Goal: Contribute content

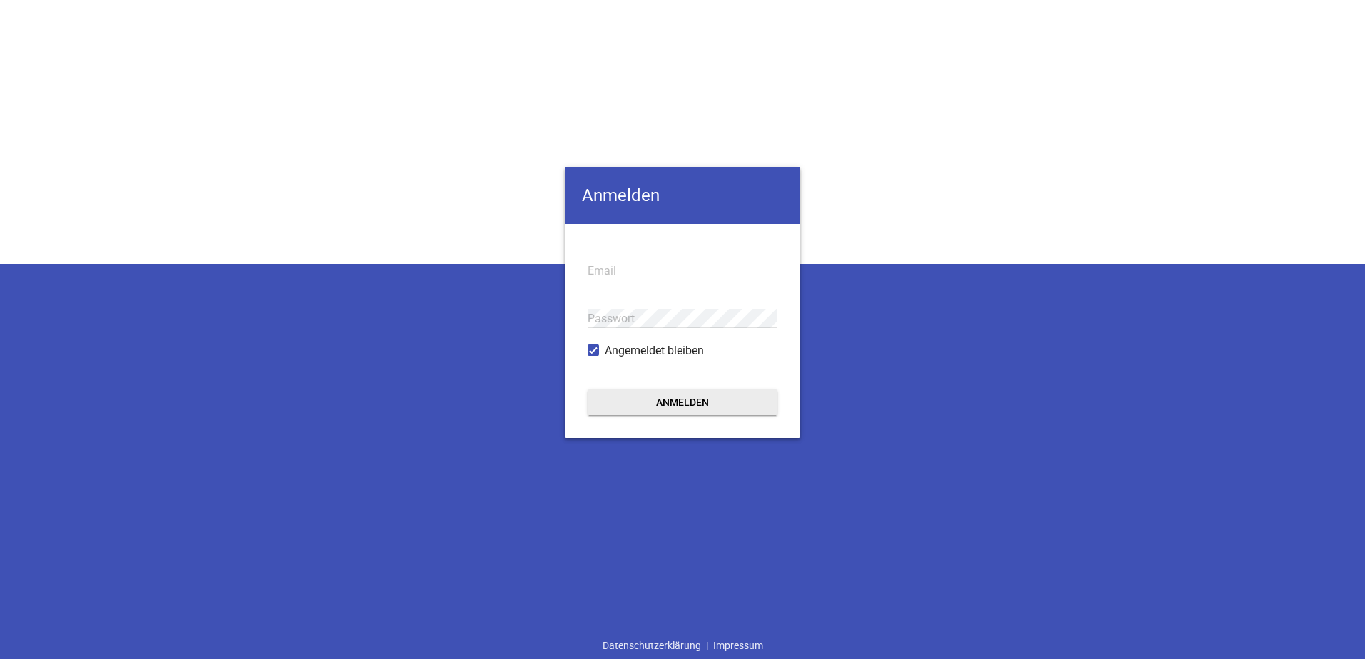
type input "info@singer-landtechnik.de"
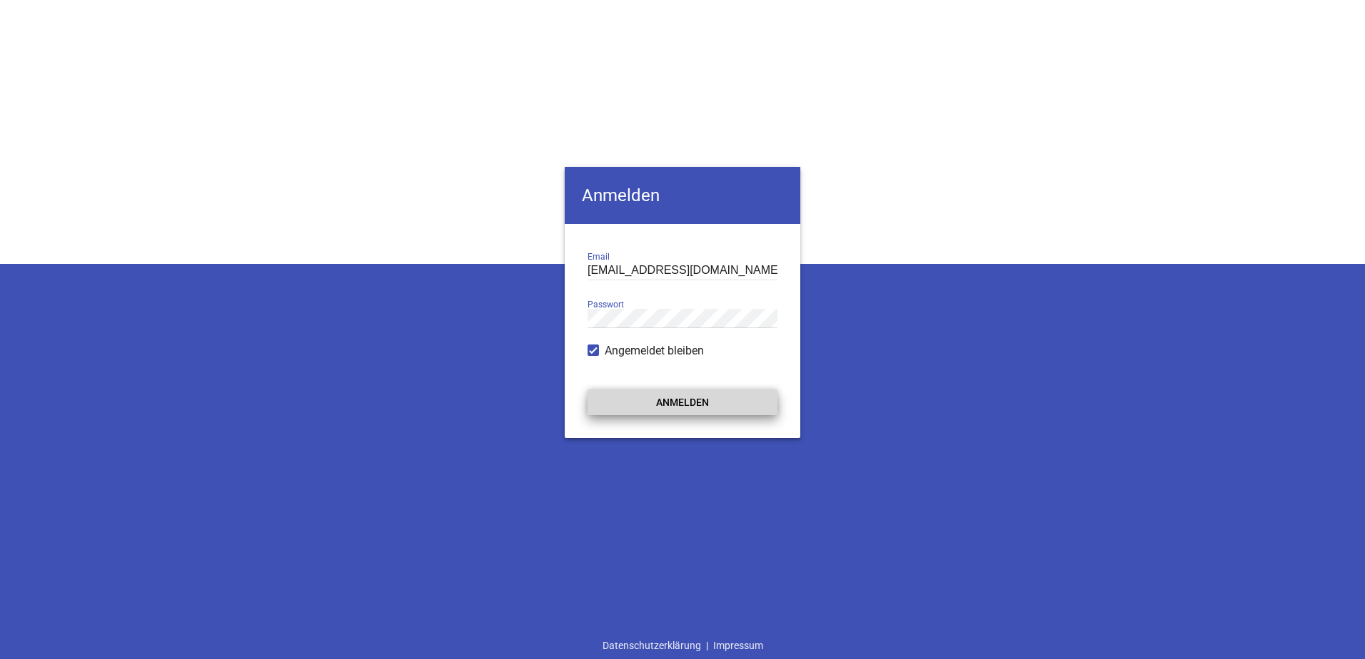
click at [678, 401] on button "Anmelden" at bounding box center [682, 403] width 190 height 26
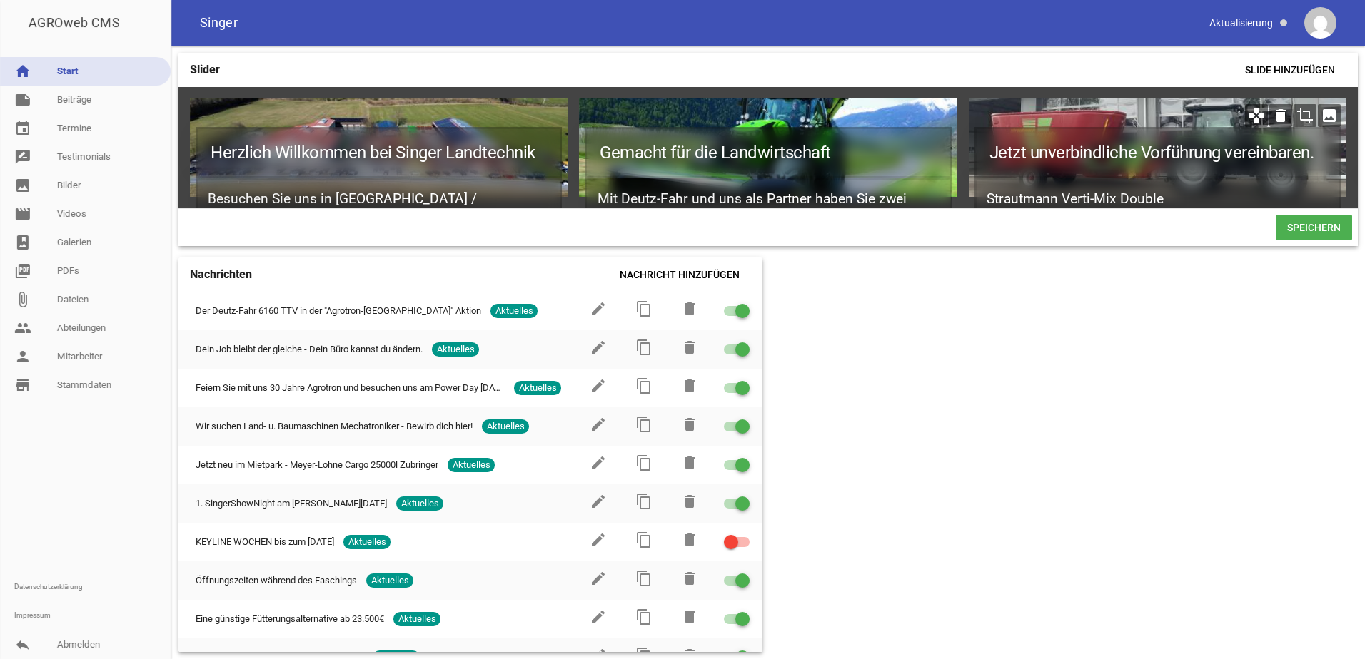
click at [1333, 108] on icon "image" at bounding box center [1328, 115] width 23 height 23
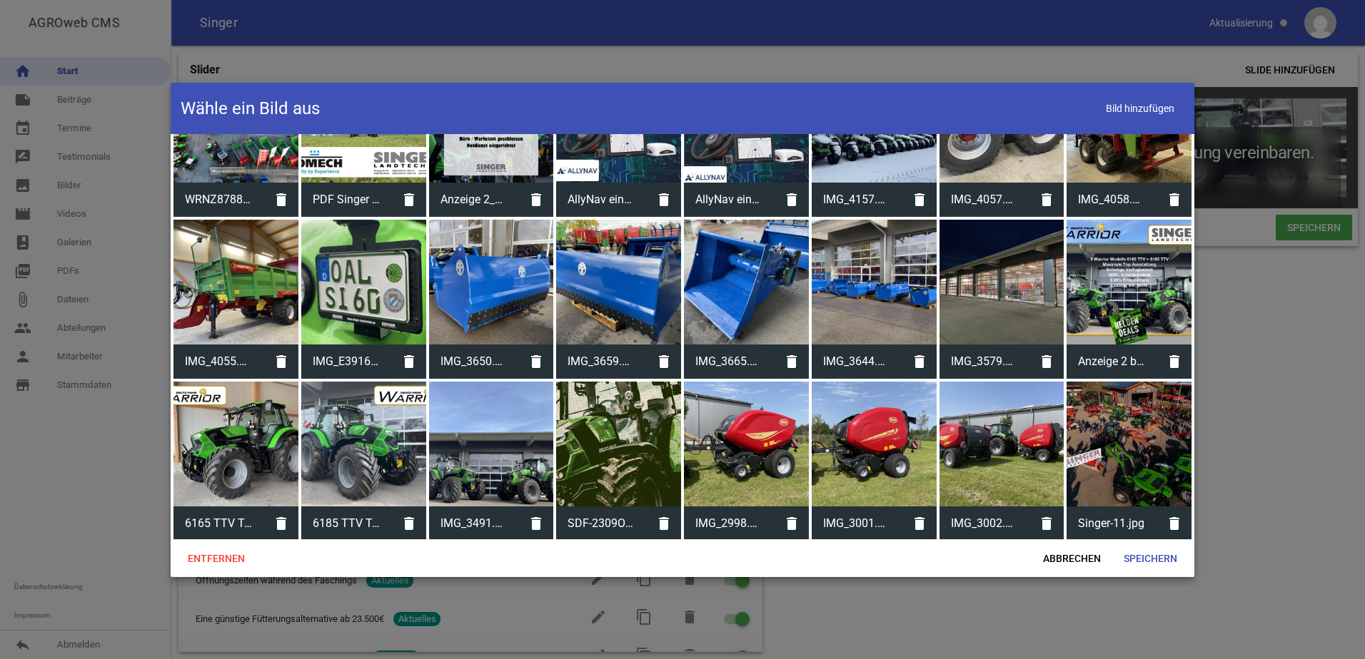
scroll to position [1570, 0]
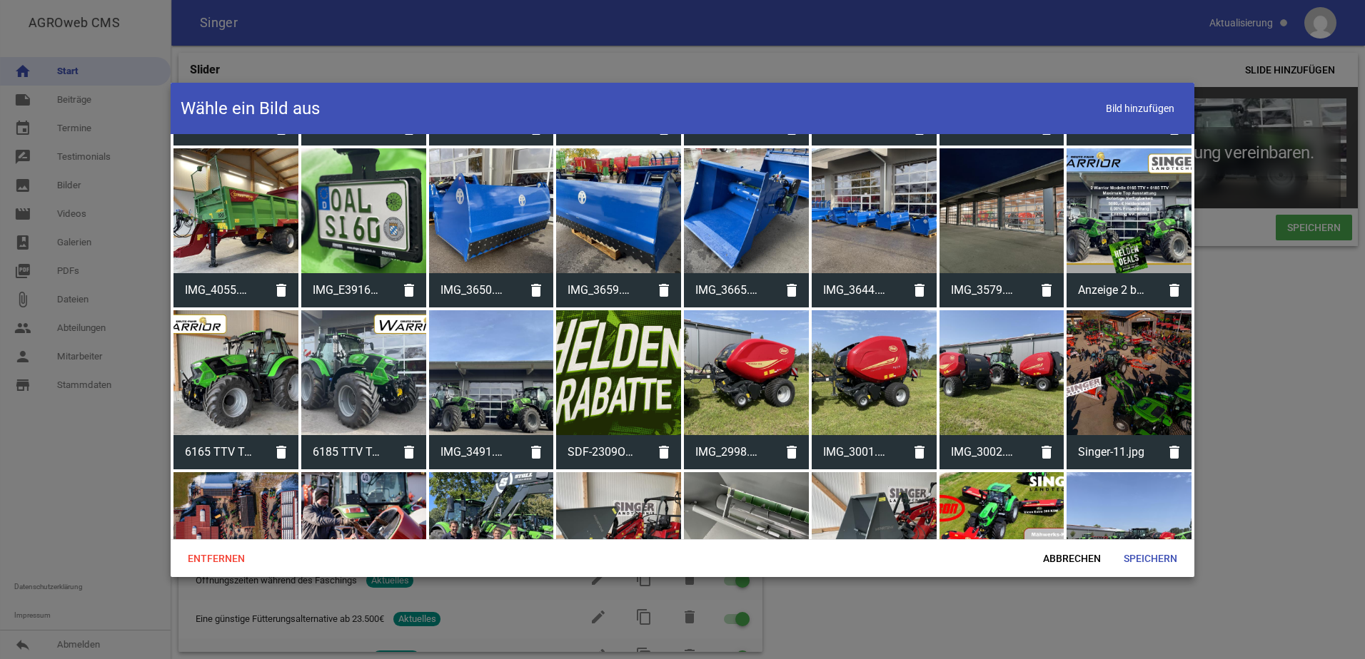
click at [482, 385] on div at bounding box center [491, 372] width 125 height 125
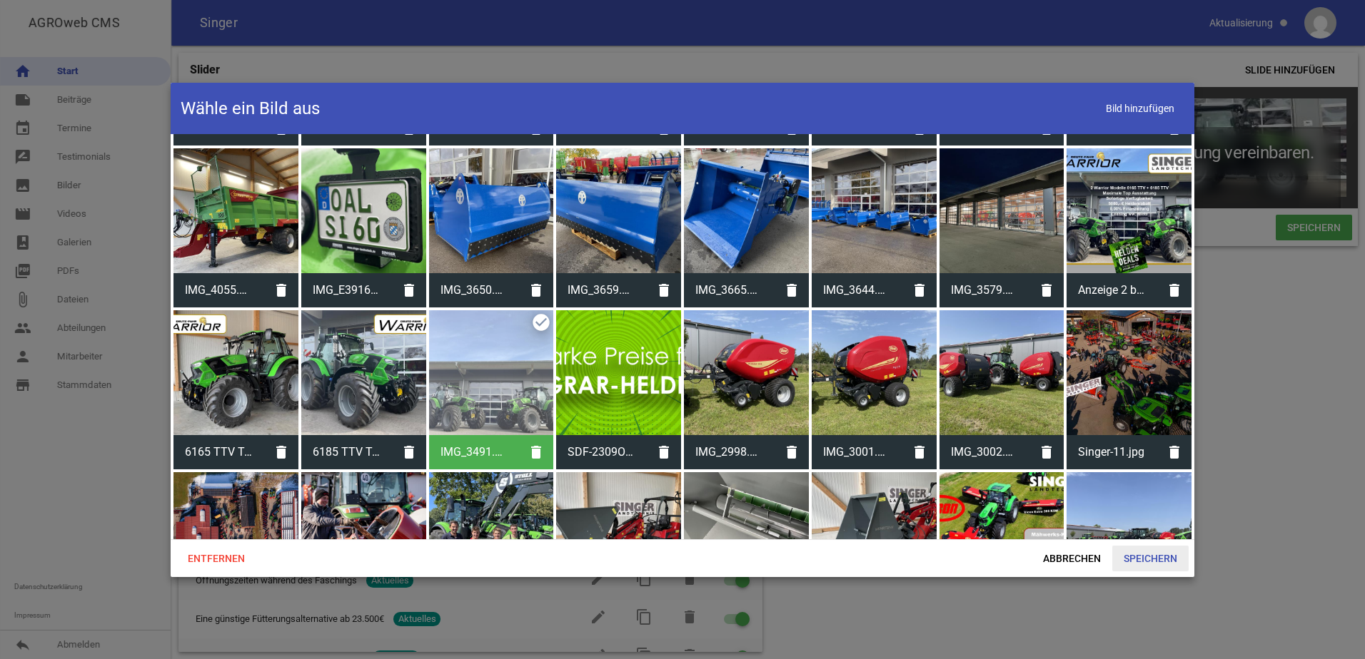
click at [1151, 565] on span "Speichern" at bounding box center [1150, 559] width 76 height 26
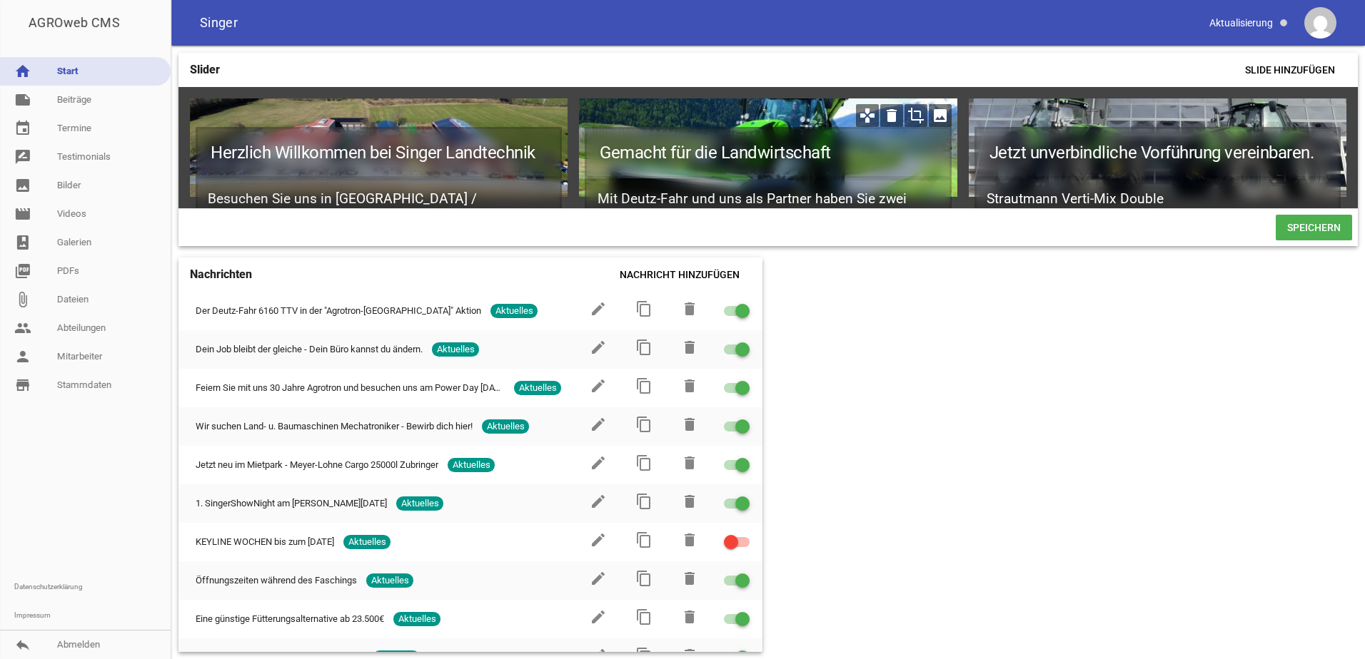
click at [940, 117] on icon "image" at bounding box center [940, 115] width 23 height 23
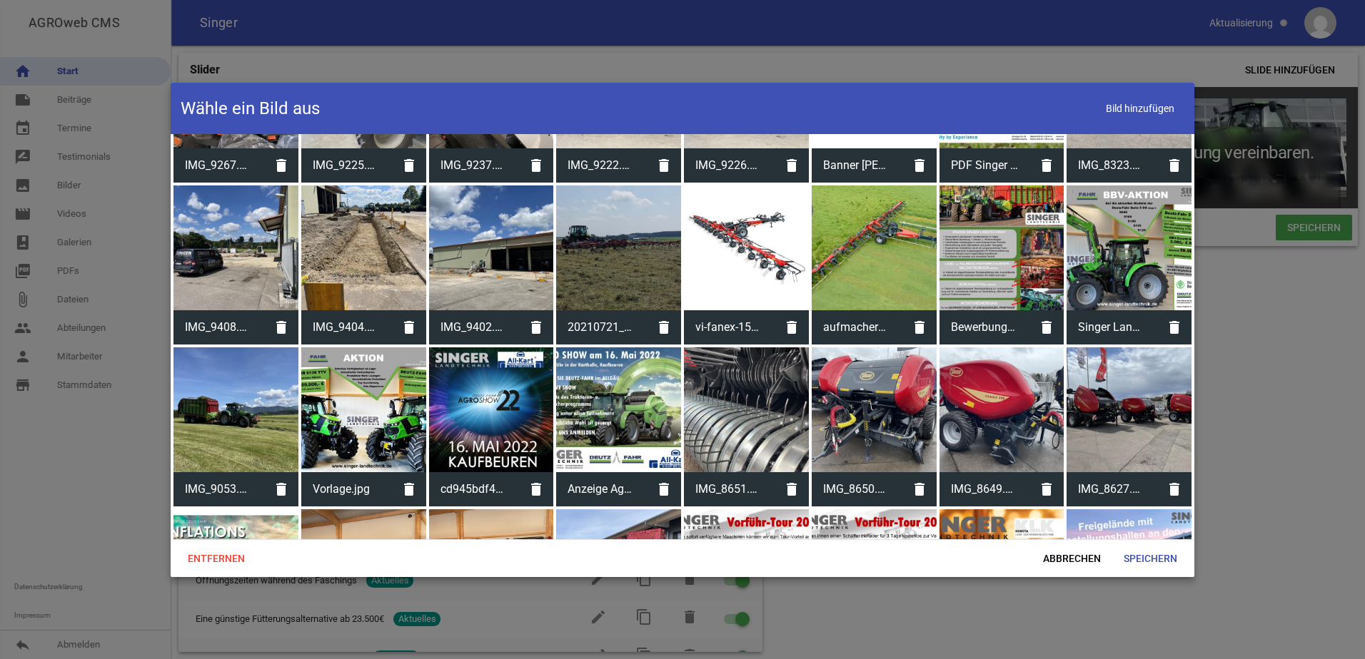
scroll to position [3711, 0]
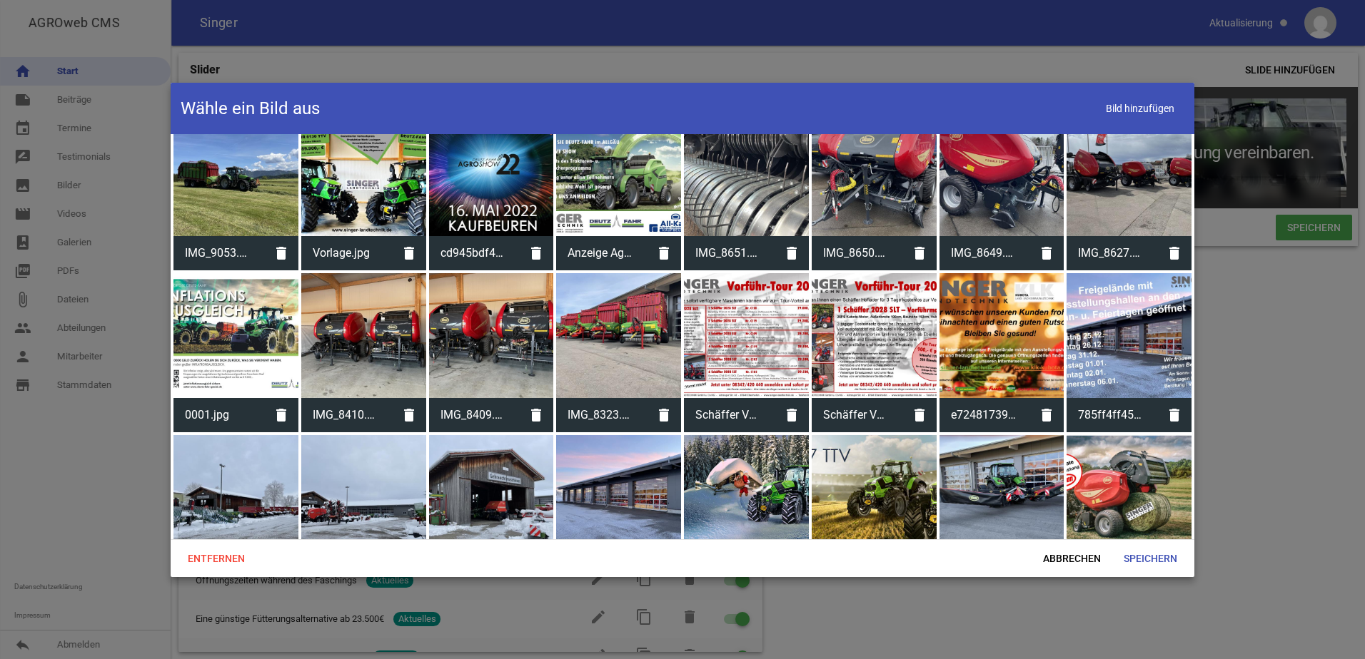
click at [983, 474] on div at bounding box center [1001, 497] width 125 height 125
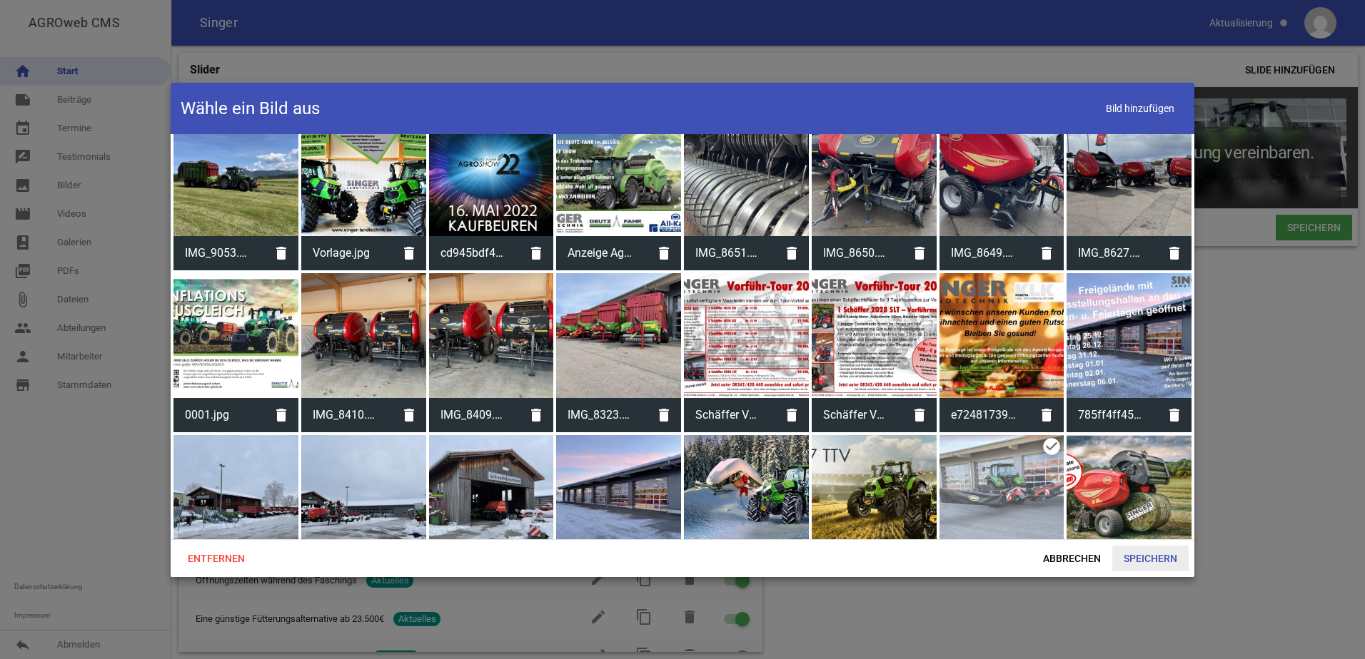
click at [1163, 564] on span "Speichern" at bounding box center [1150, 559] width 76 height 26
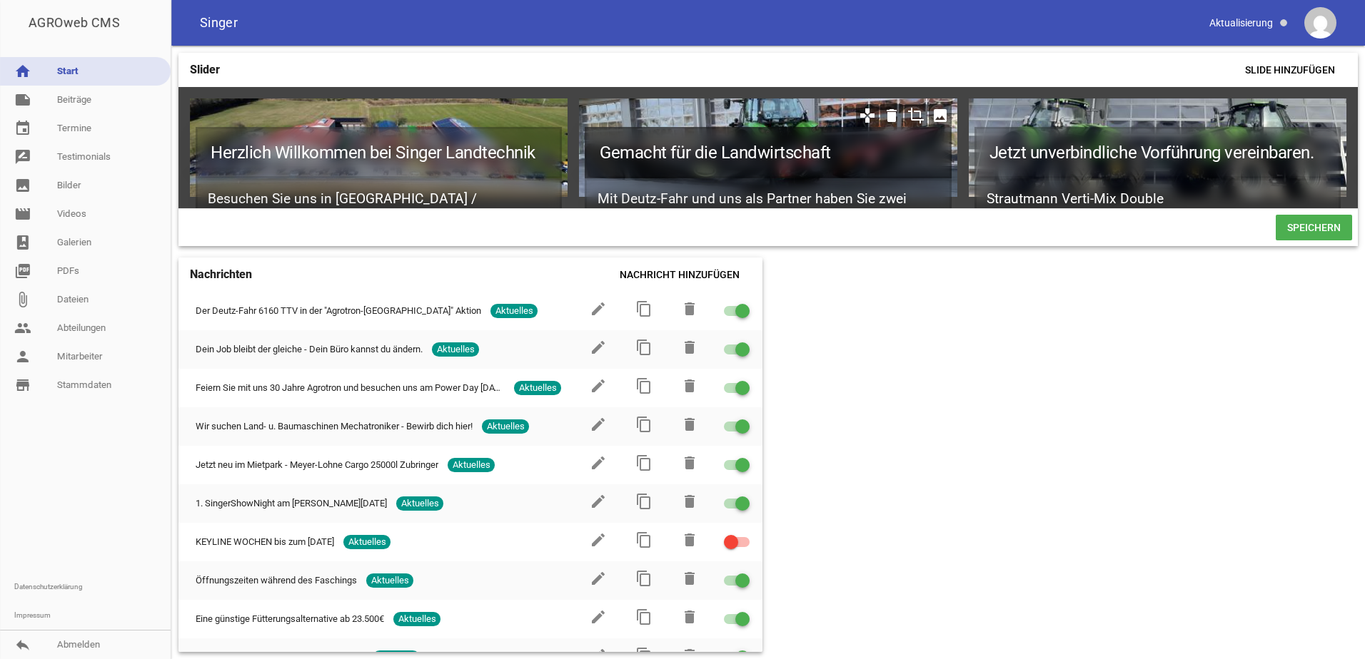
click at [859, 163] on h1 "Gemacht für die Landwirtschaft" at bounding box center [768, 152] width 366 height 51
drag, startPoint x: 734, startPoint y: 156, endPoint x: 595, endPoint y: 151, distance: 140.0
click at [597, 157] on h1 "Gemacht für die Landwirtschaft" at bounding box center [768, 152] width 366 height 51
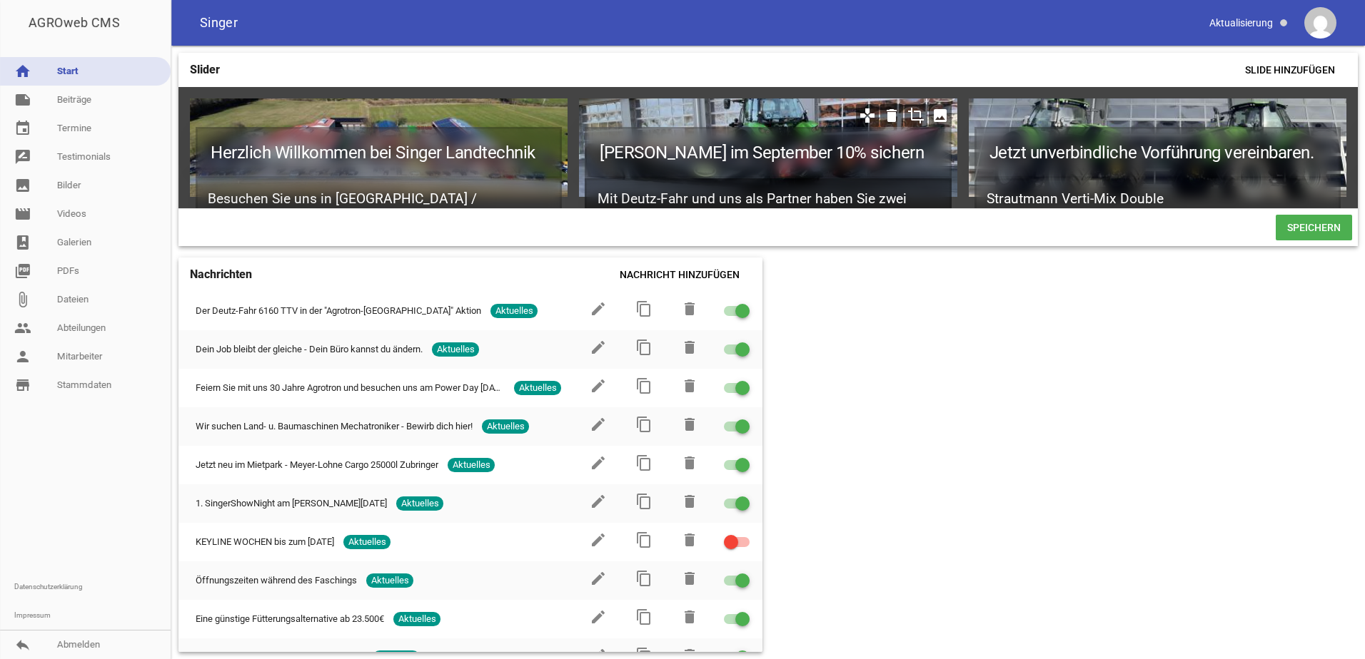
click at [899, 194] on h2 "Mit Deutz-Fahr und uns als Partner haben Sie zwei starke Marken an Ihrer Seite." at bounding box center [768, 207] width 366 height 59
drag, startPoint x: 903, startPoint y: 196, endPoint x: 587, endPoint y: 201, distance: 315.5
click at [593, 200] on h2 "Mit Deutz-Fahr und uns als Partner haben Sie zwei starke Marken an Ihrer Seite." at bounding box center [768, 207] width 366 height 59
drag, startPoint x: 808, startPoint y: 200, endPoint x: 619, endPoint y: 191, distance: 189.3
click at [580, 193] on div "Vicon Frühbezug im September 10% sichern starke Marken an Ihrer Seite." at bounding box center [768, 147] width 378 height 98
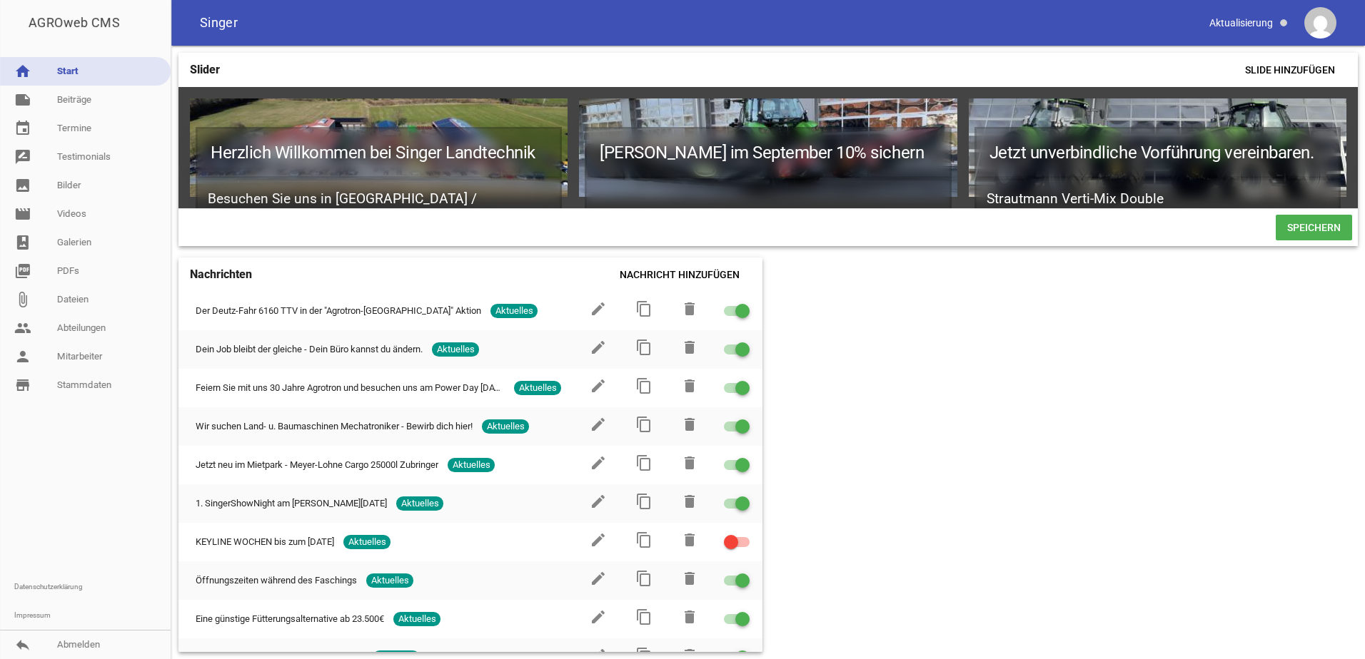
click at [1301, 235] on span "Speichern" at bounding box center [1313, 228] width 76 height 26
click at [1329, 116] on icon "image" at bounding box center [1328, 115] width 23 height 23
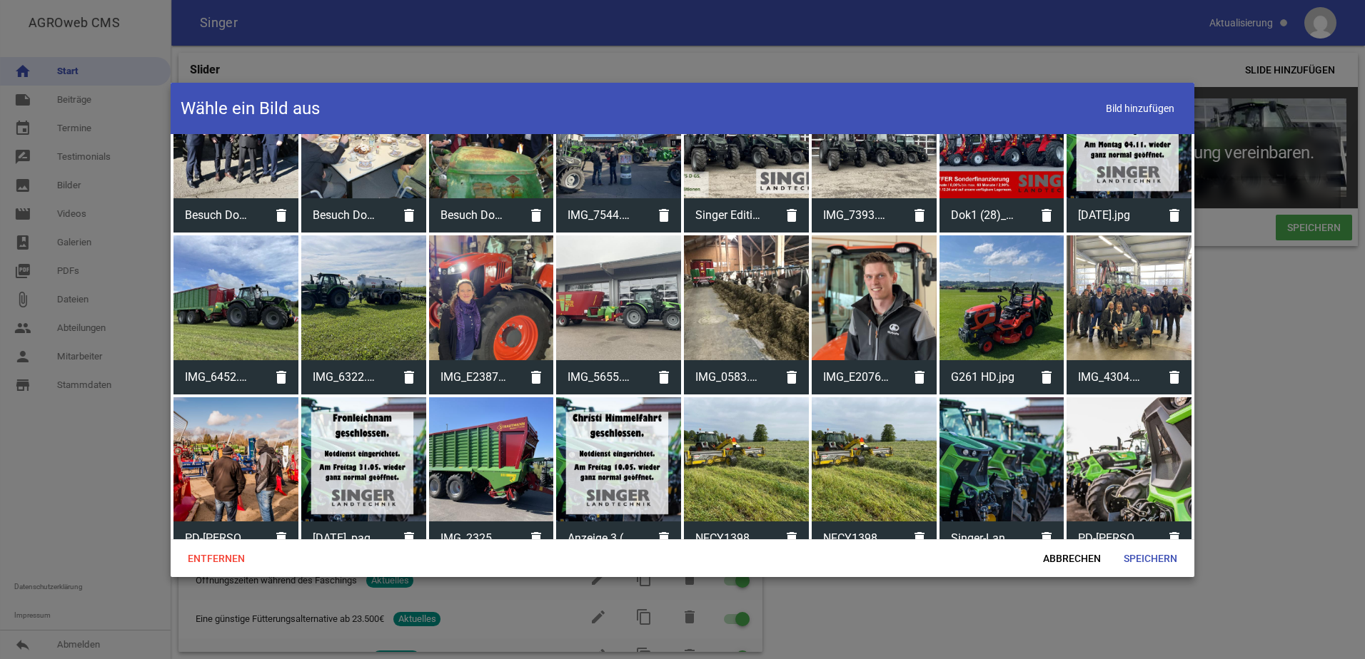
scroll to position [500, 0]
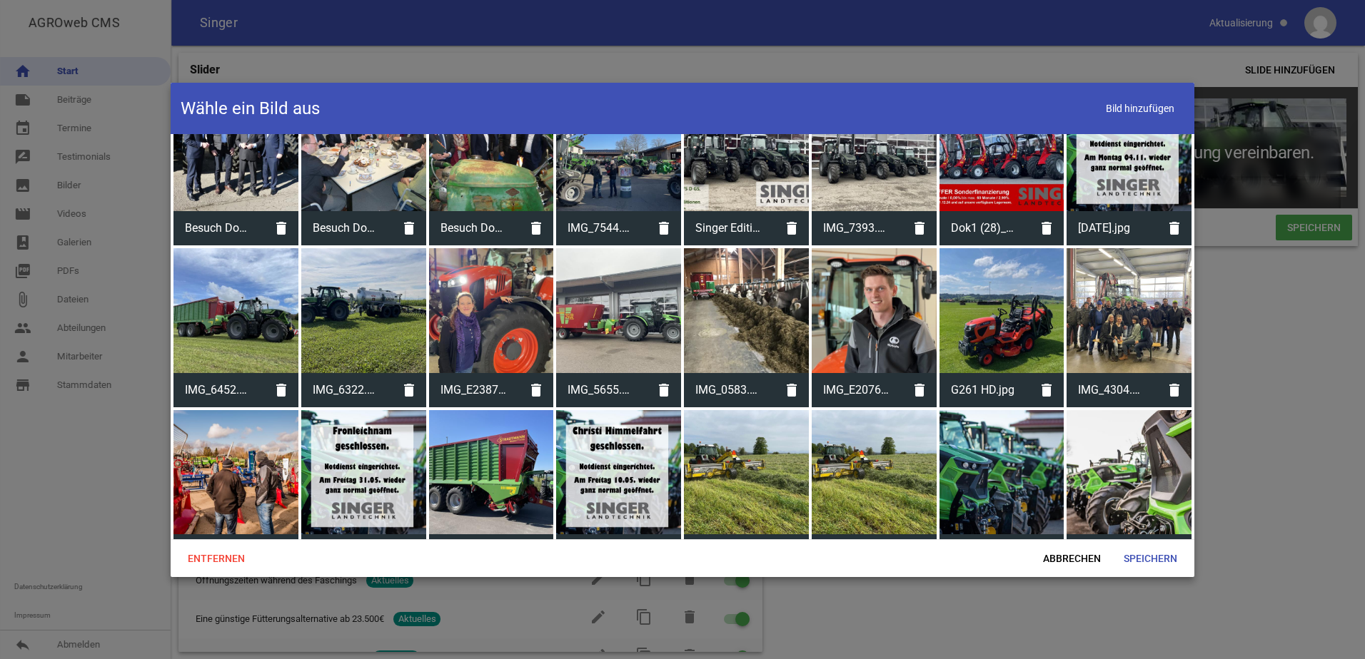
click at [319, 292] on div at bounding box center [363, 310] width 125 height 125
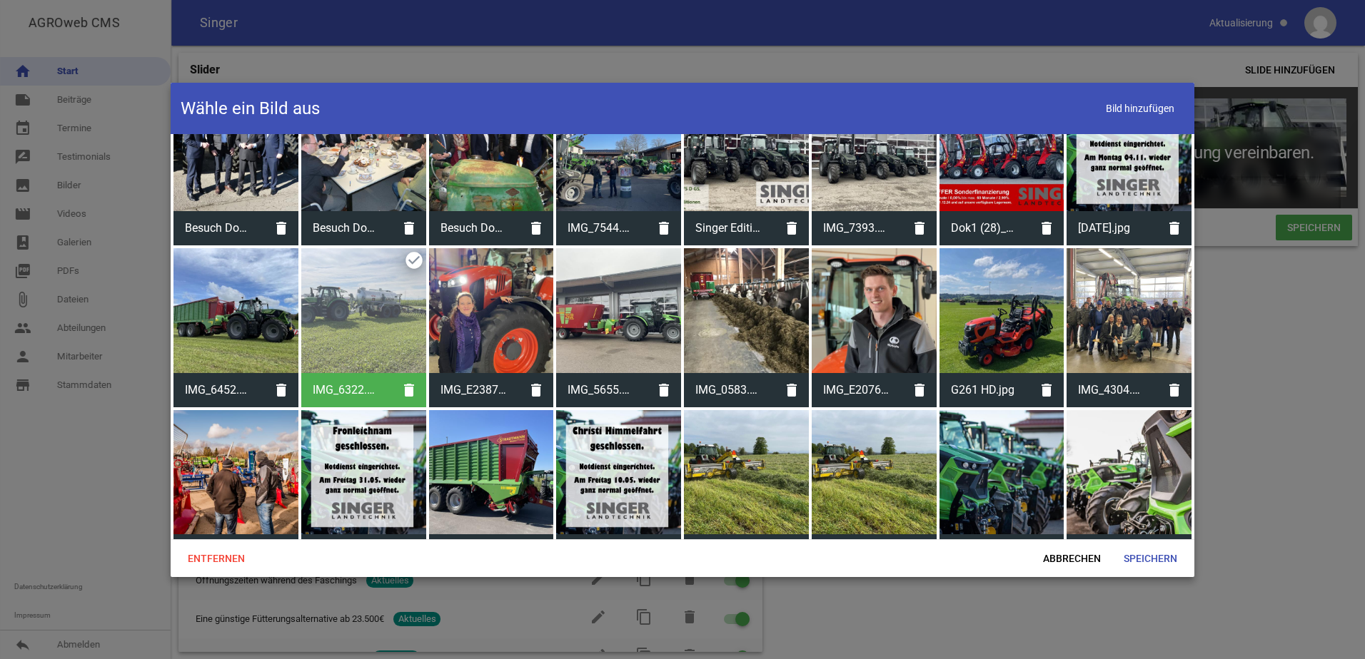
click at [276, 303] on div at bounding box center [235, 310] width 125 height 125
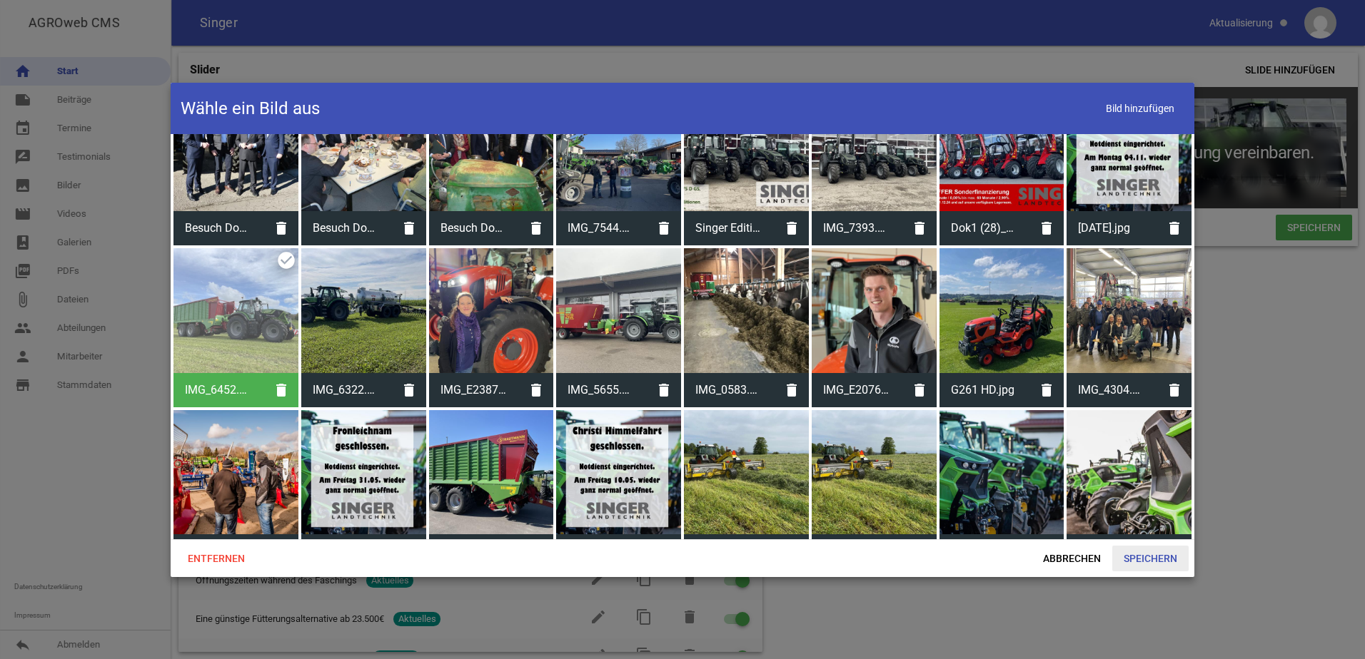
click at [1153, 553] on span "Speichern" at bounding box center [1150, 559] width 76 height 26
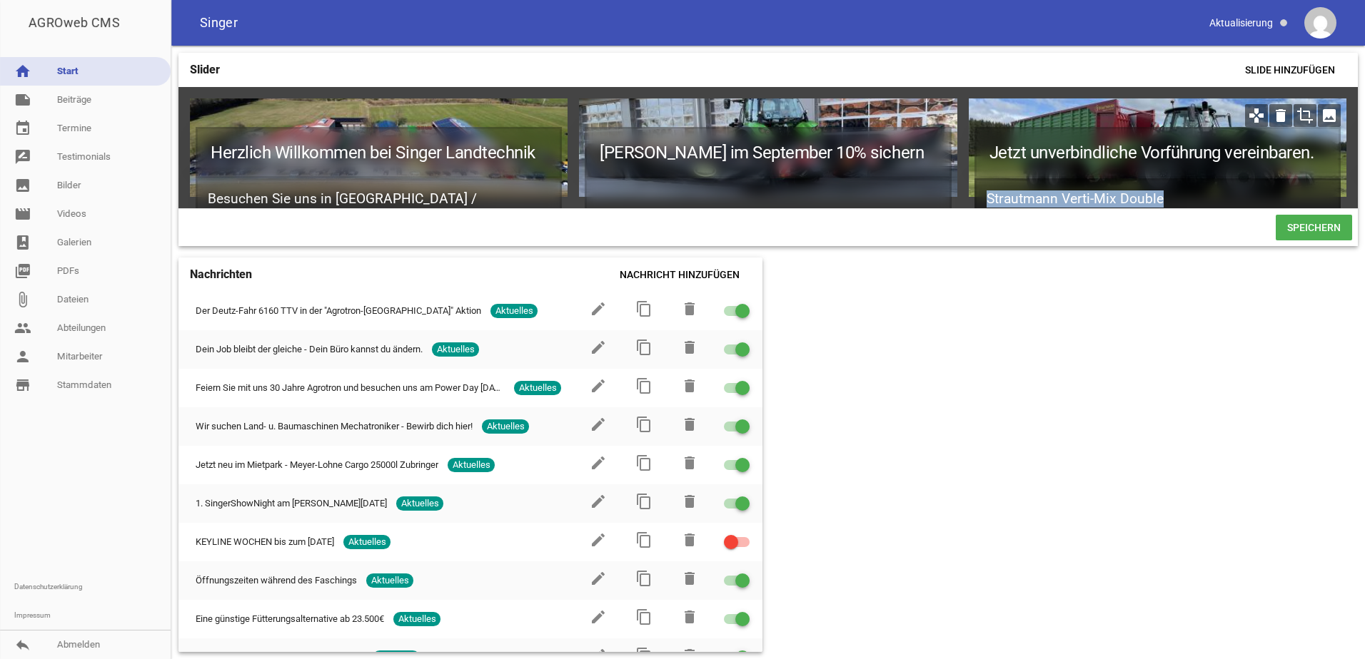
drag, startPoint x: 1183, startPoint y: 197, endPoint x: 975, endPoint y: 188, distance: 208.6
click at [975, 188] on h2 "Strautmann Verti-Mix Double" at bounding box center [1157, 199] width 366 height 42
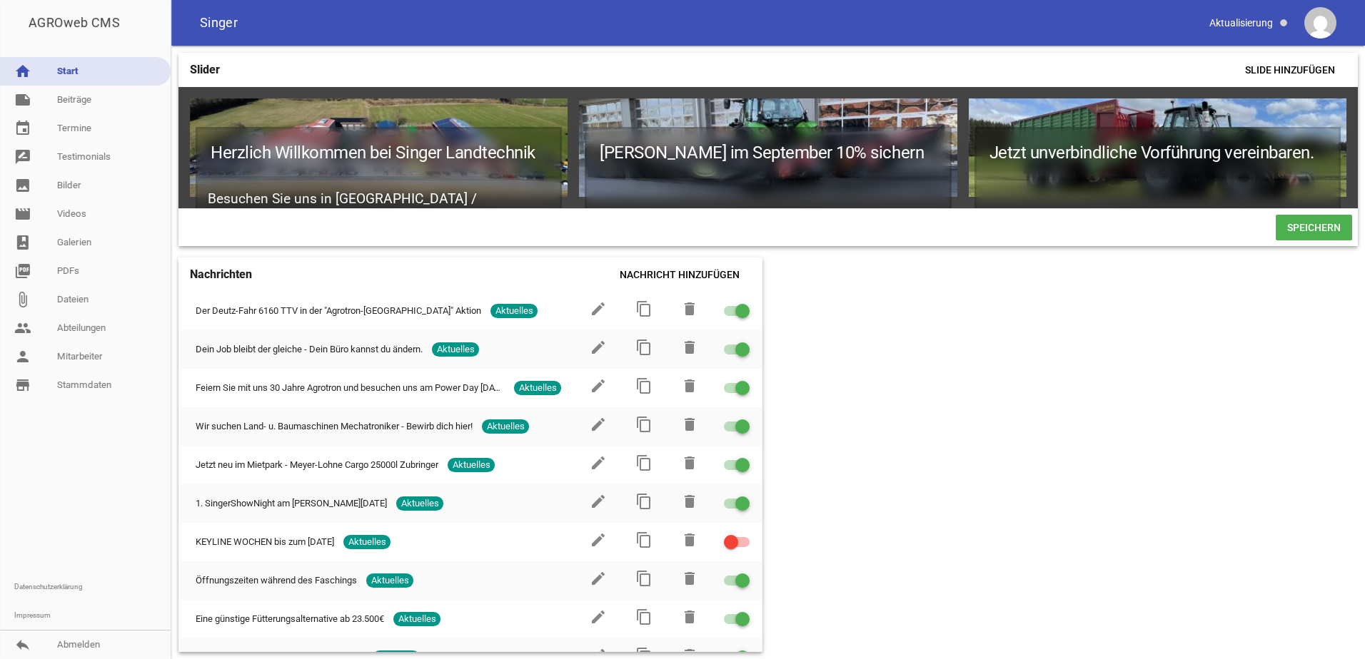
click at [1311, 241] on span "Speichern" at bounding box center [1313, 228] width 76 height 26
click at [1299, 237] on span "Speichern" at bounding box center [1313, 228] width 76 height 26
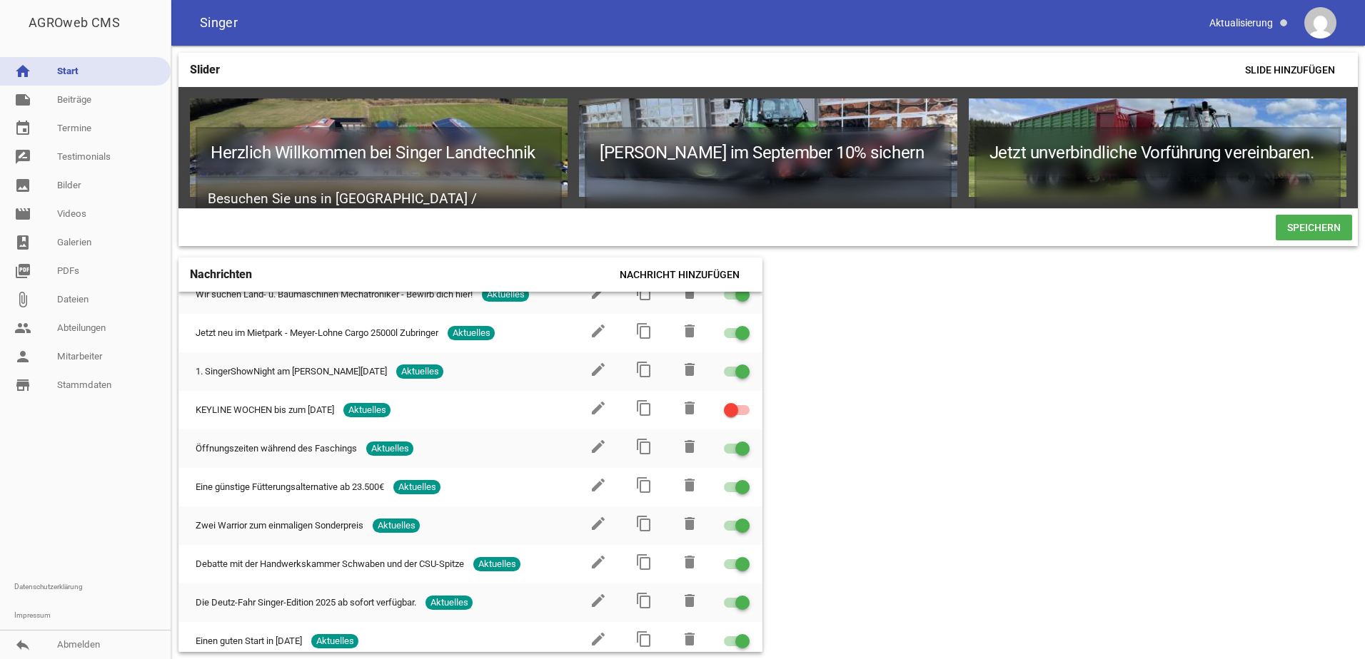
scroll to position [143, 0]
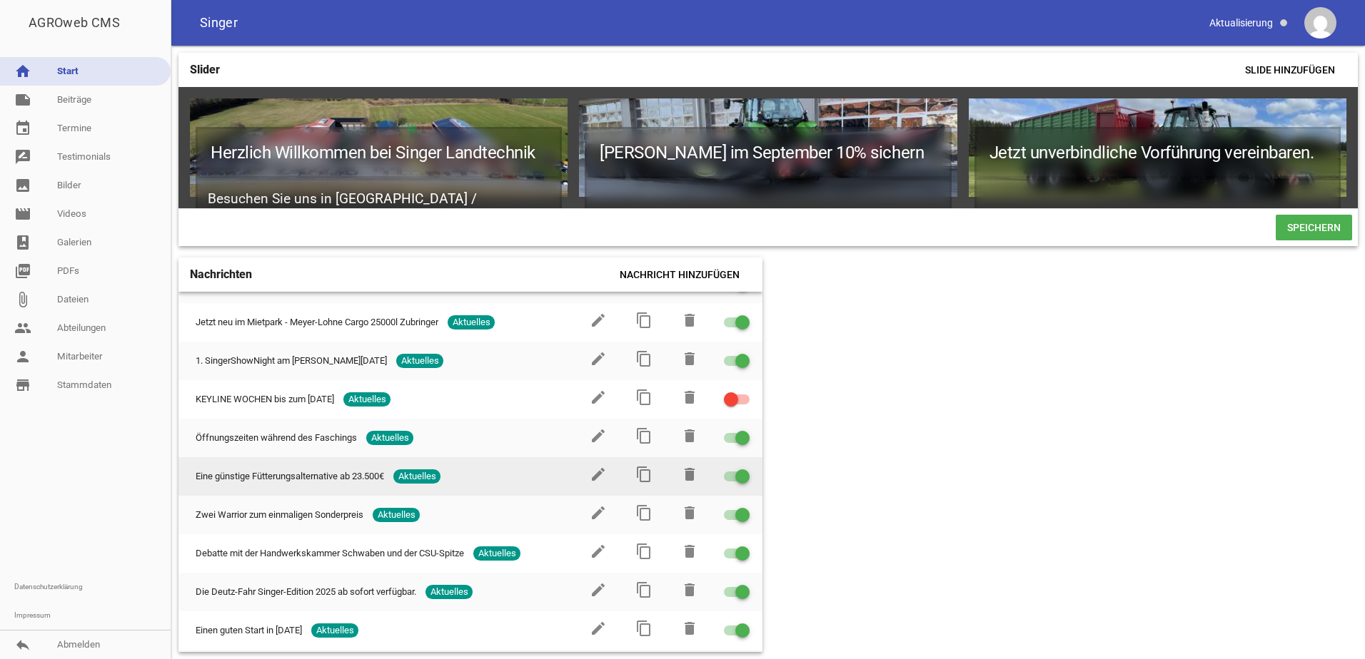
click at [737, 484] on div at bounding box center [742, 477] width 14 height 14
click at [745, 468] on input "checkbox" at bounding box center [745, 468] width 0 height 0
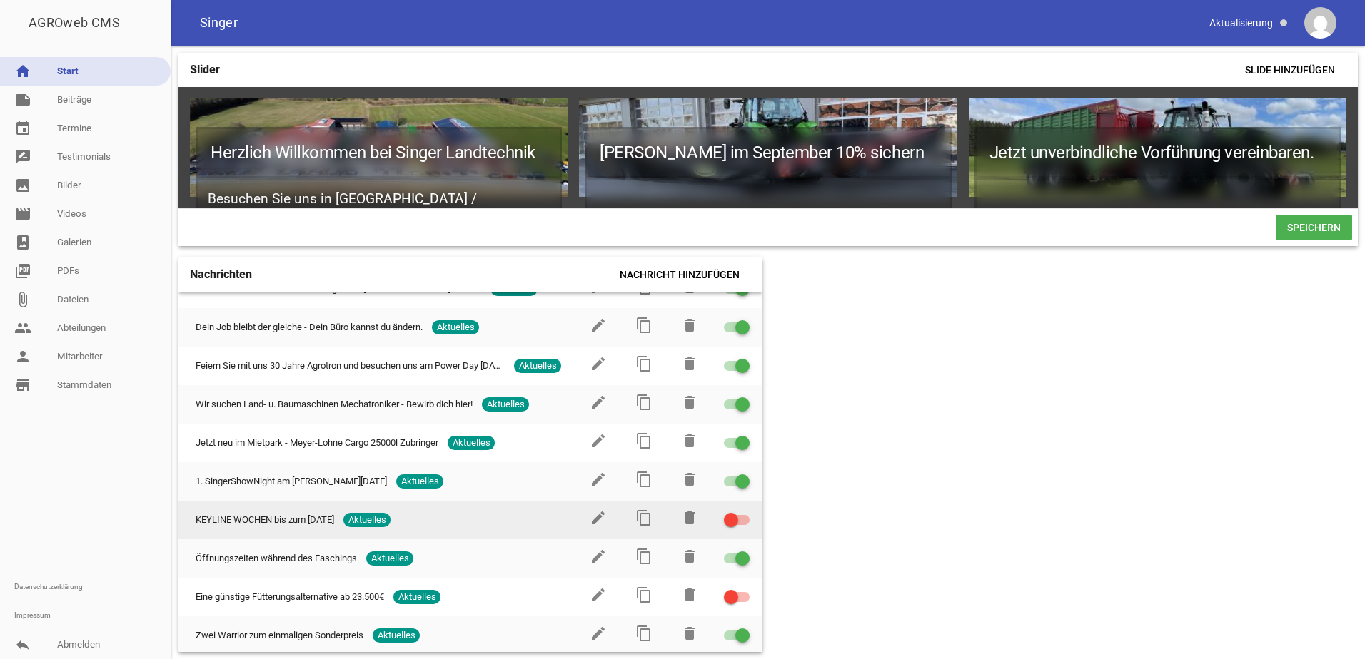
scroll to position [0, 0]
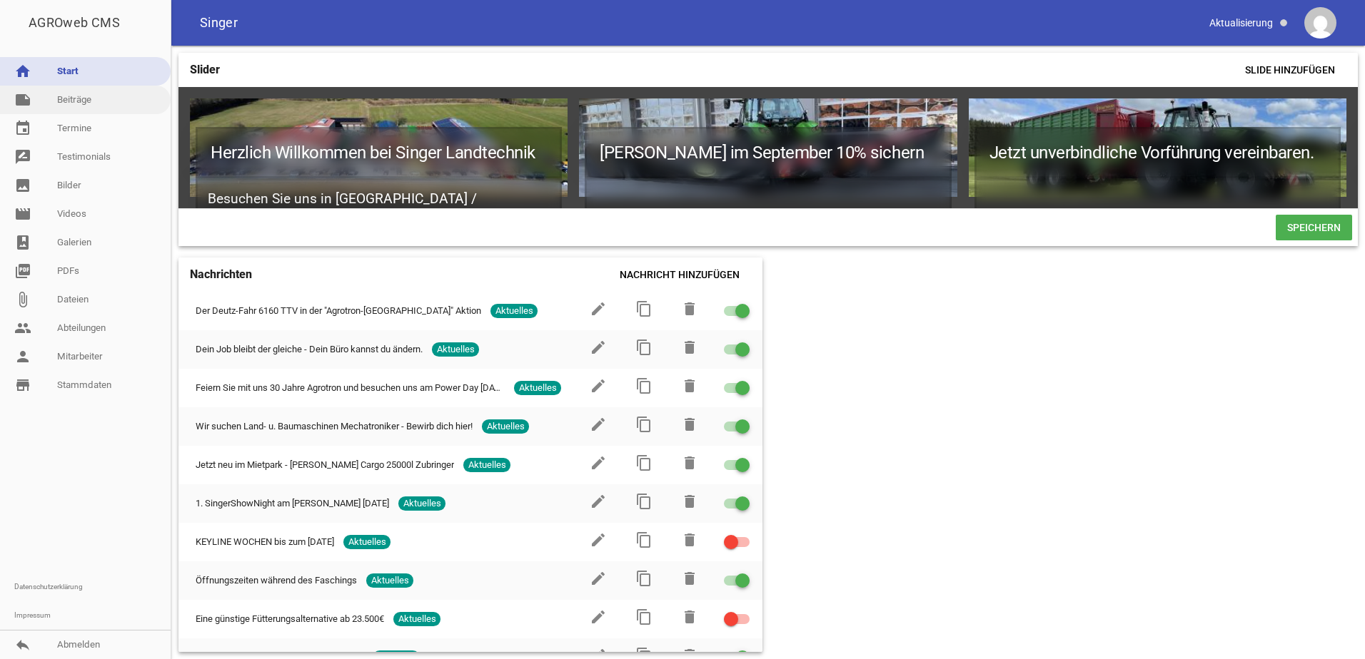
click at [84, 99] on link "note Beiträge" at bounding box center [85, 100] width 171 height 29
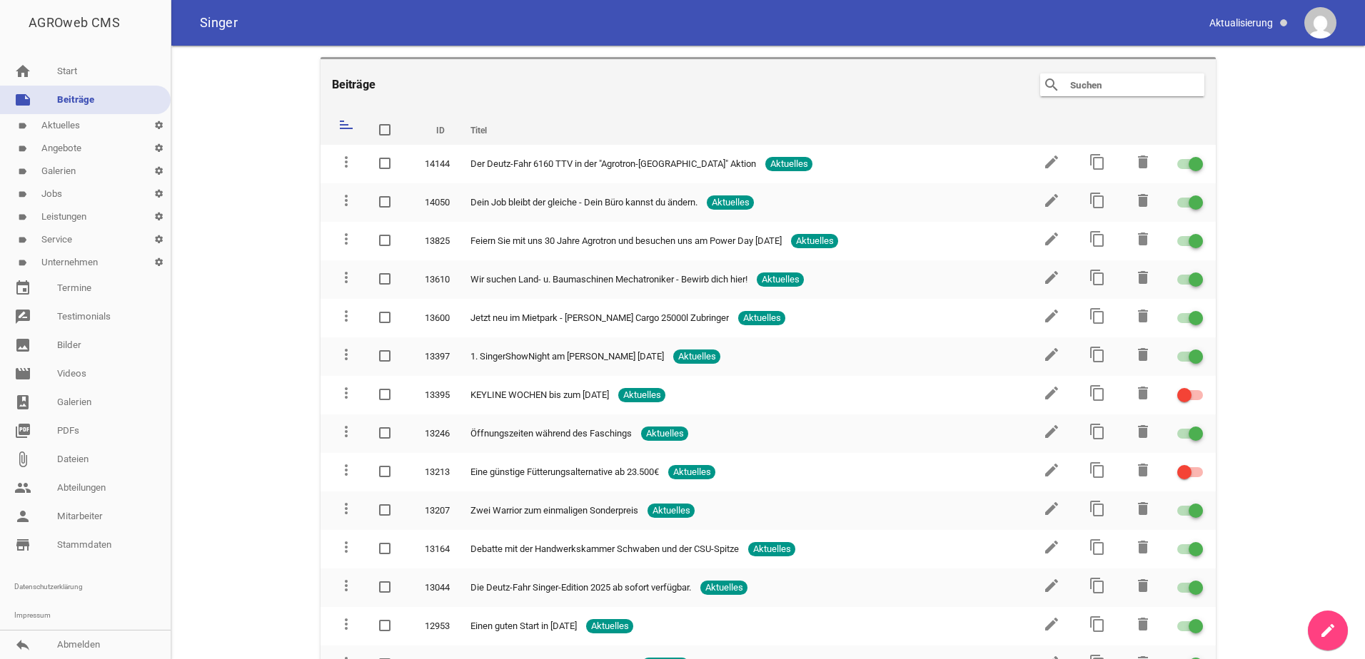
click at [1316, 627] on link "create" at bounding box center [1327, 631] width 40 height 40
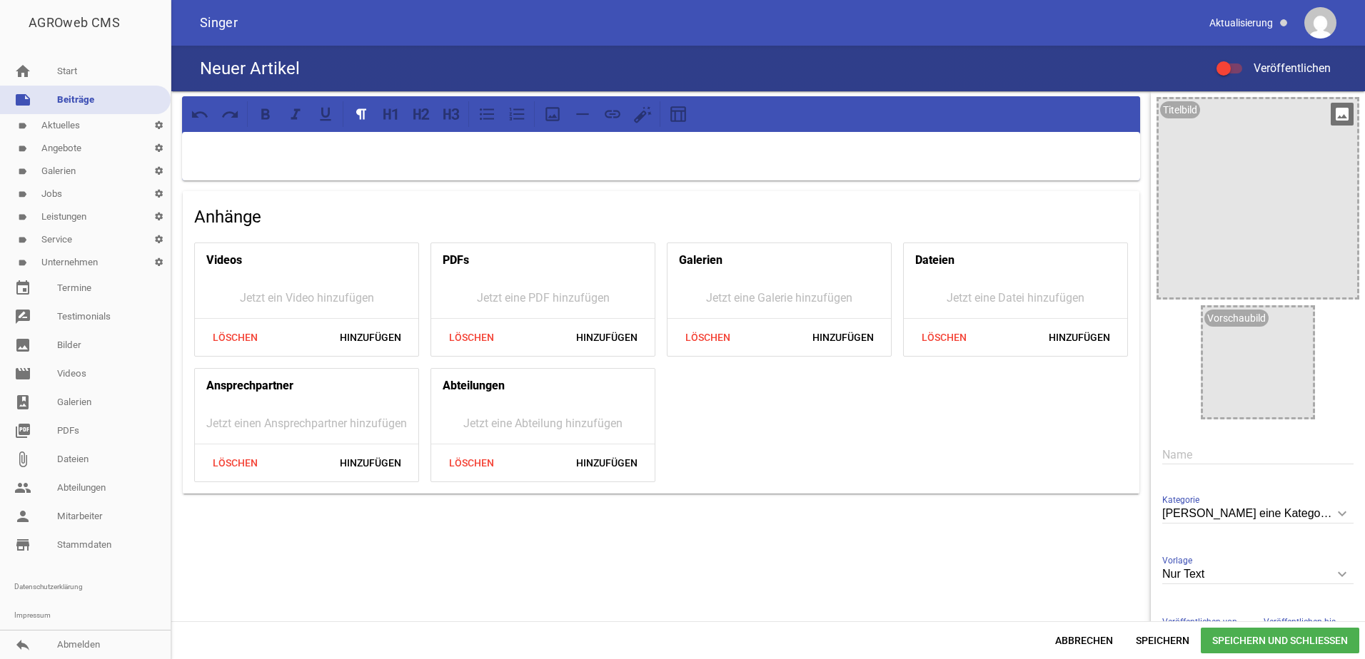
click at [1335, 119] on icon "image" at bounding box center [1341, 114] width 23 height 23
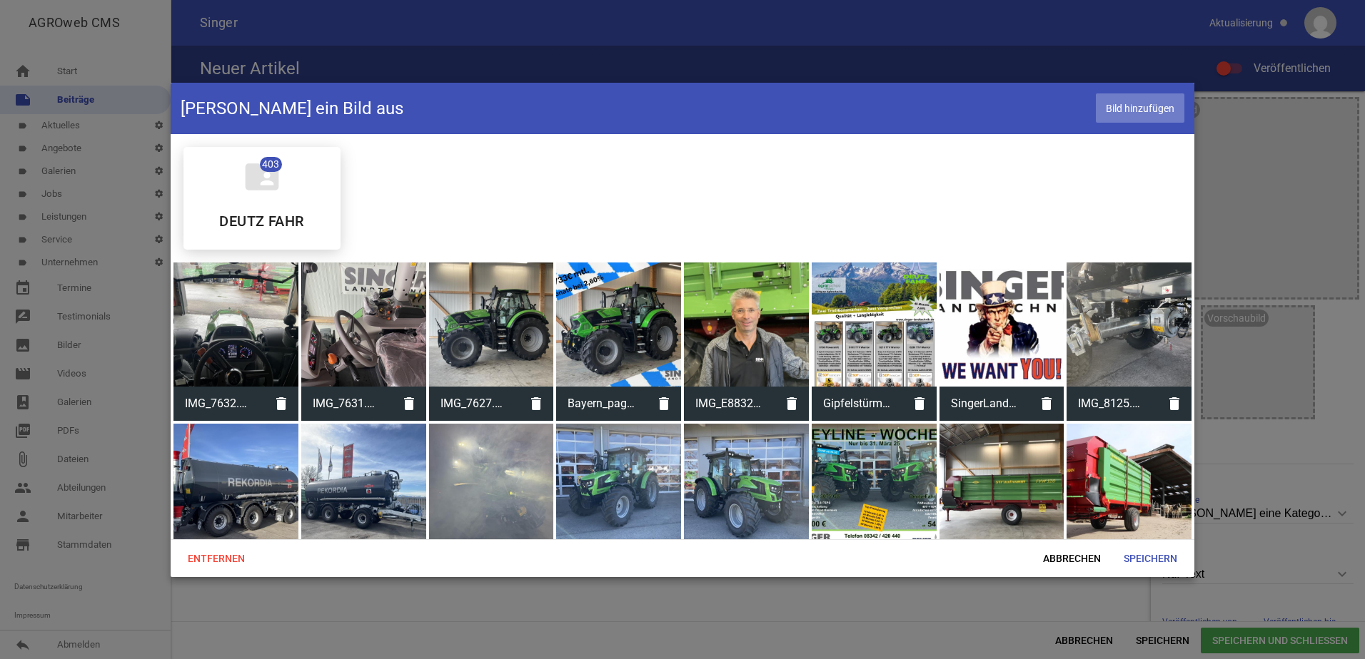
click at [1149, 104] on span "Bild hinzufügen" at bounding box center [1140, 107] width 88 height 29
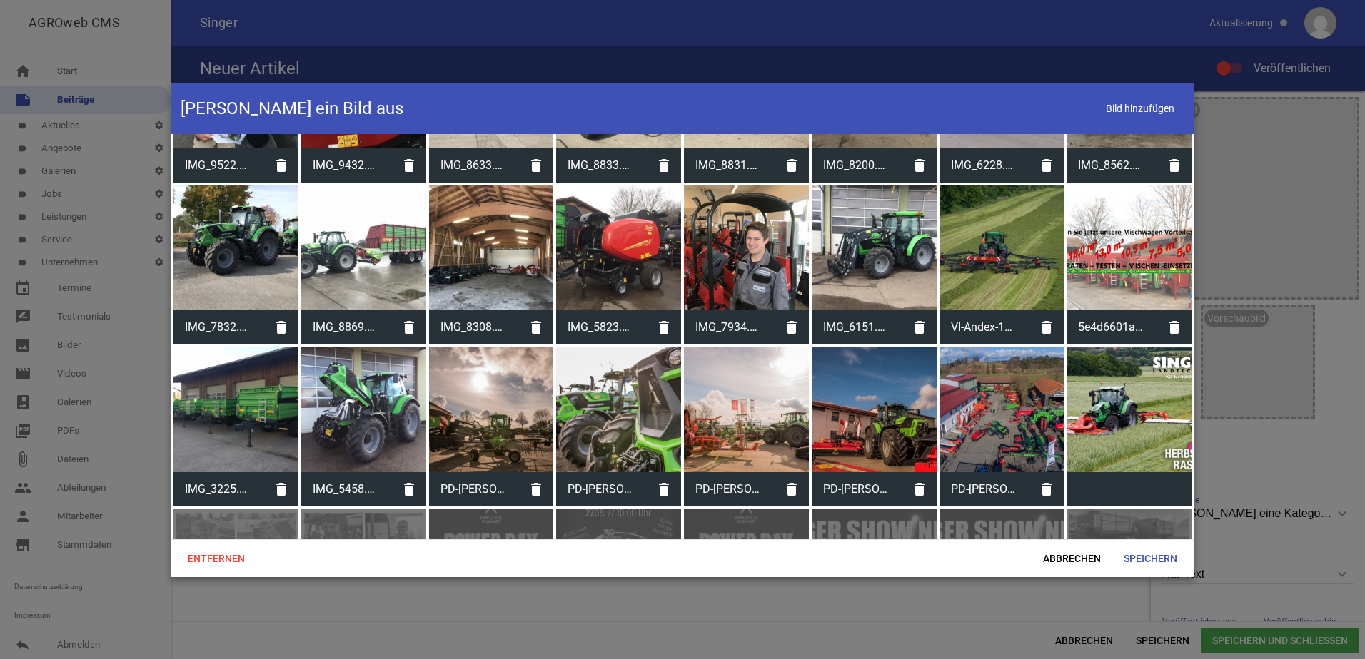
scroll to position [7351, 0]
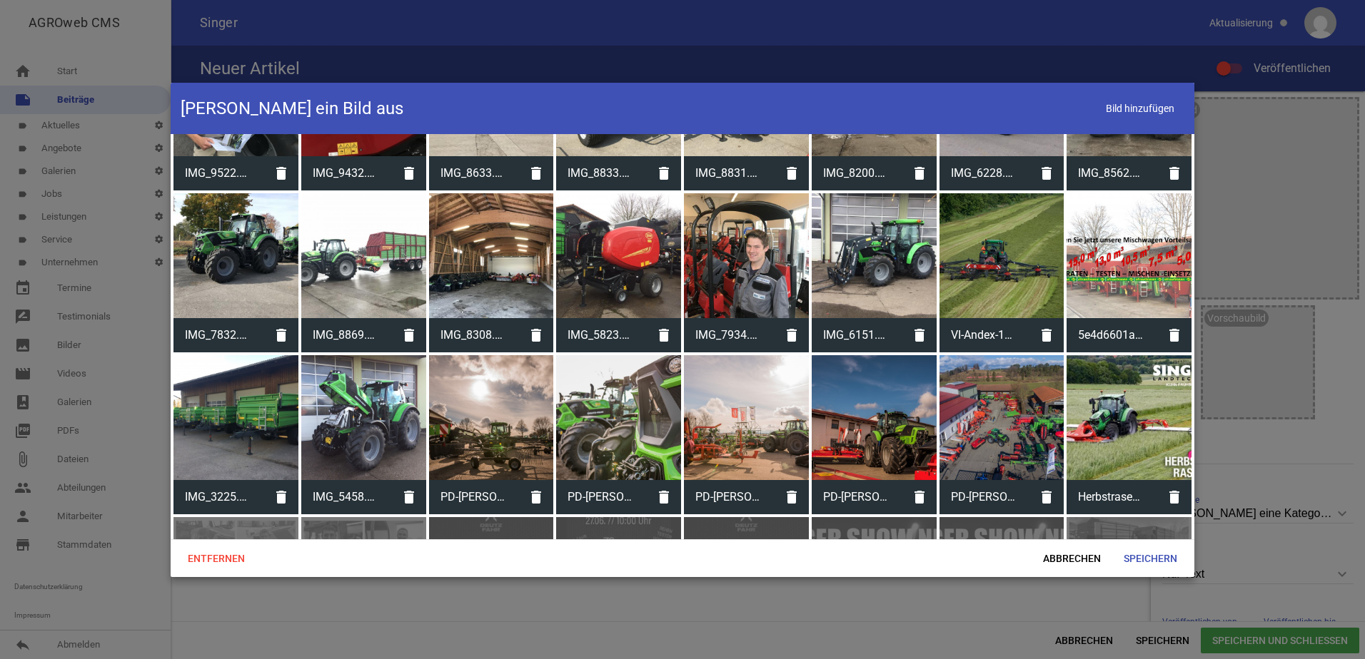
drag, startPoint x: 1124, startPoint y: 383, endPoint x: 1135, endPoint y: 398, distance: 18.3
click at [1125, 383] on div at bounding box center [1128, 417] width 125 height 125
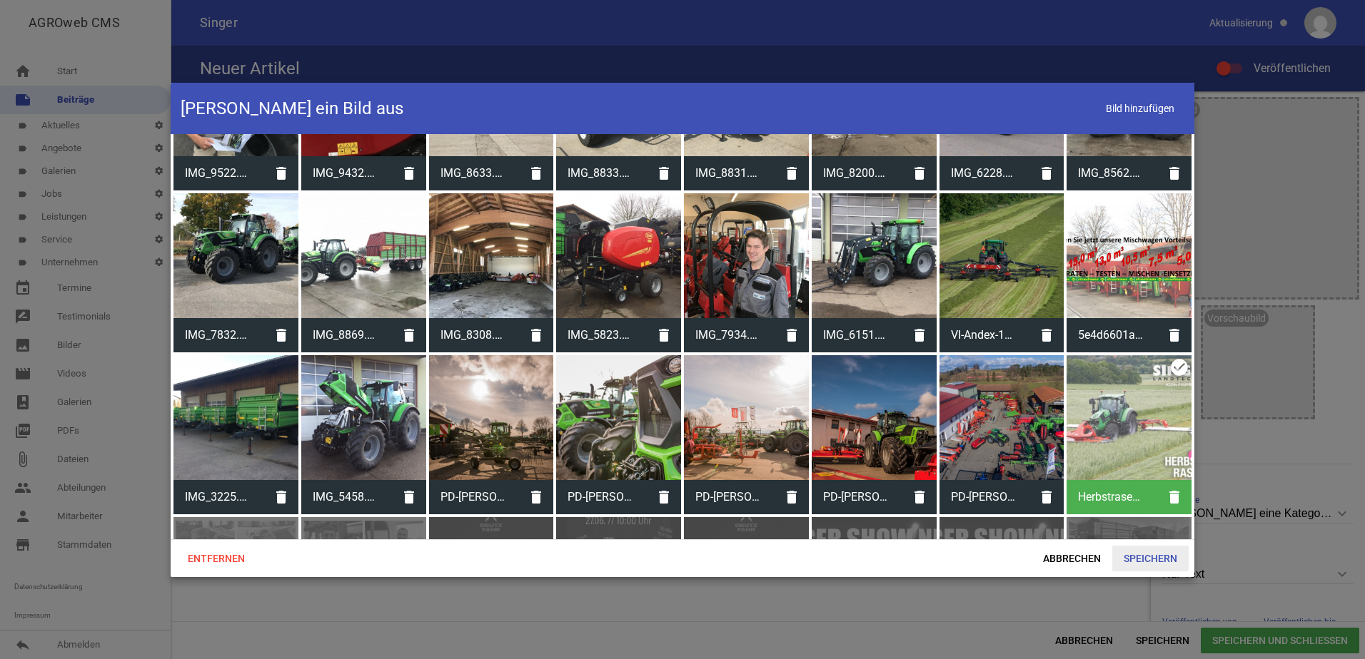
click at [1175, 557] on span "Speichern" at bounding box center [1150, 559] width 76 height 26
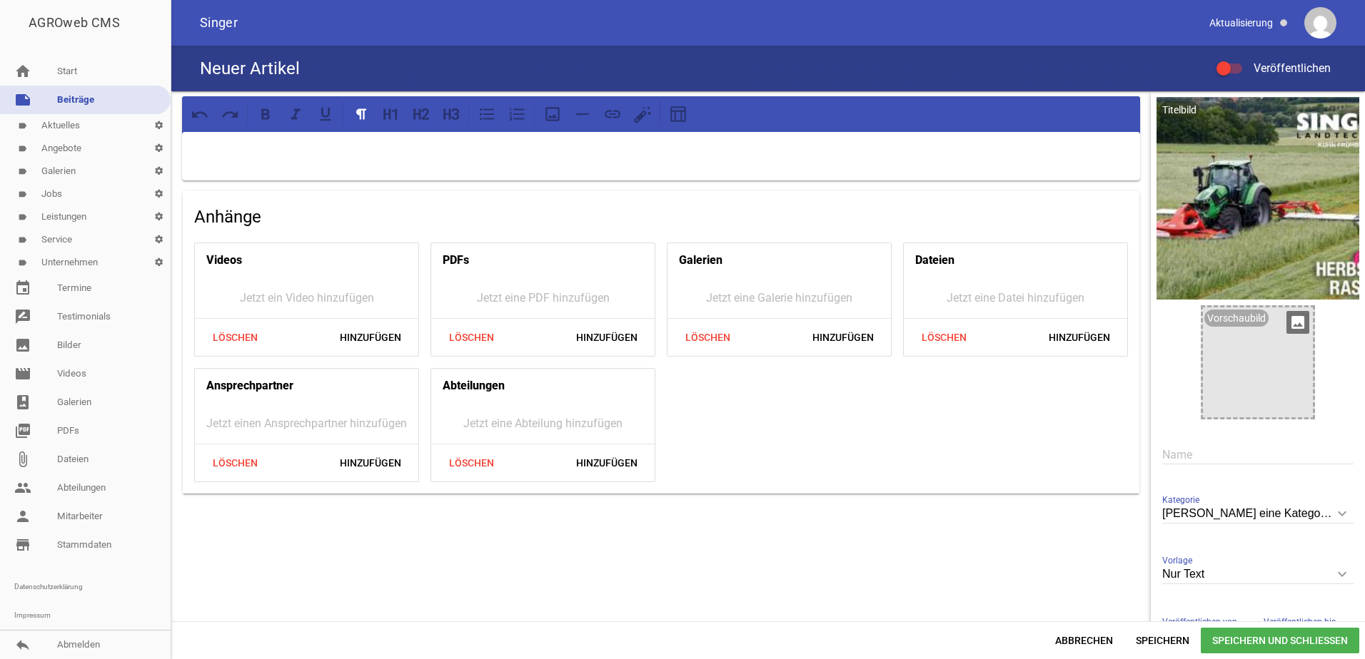
click at [1298, 320] on icon "image" at bounding box center [1297, 322] width 23 height 23
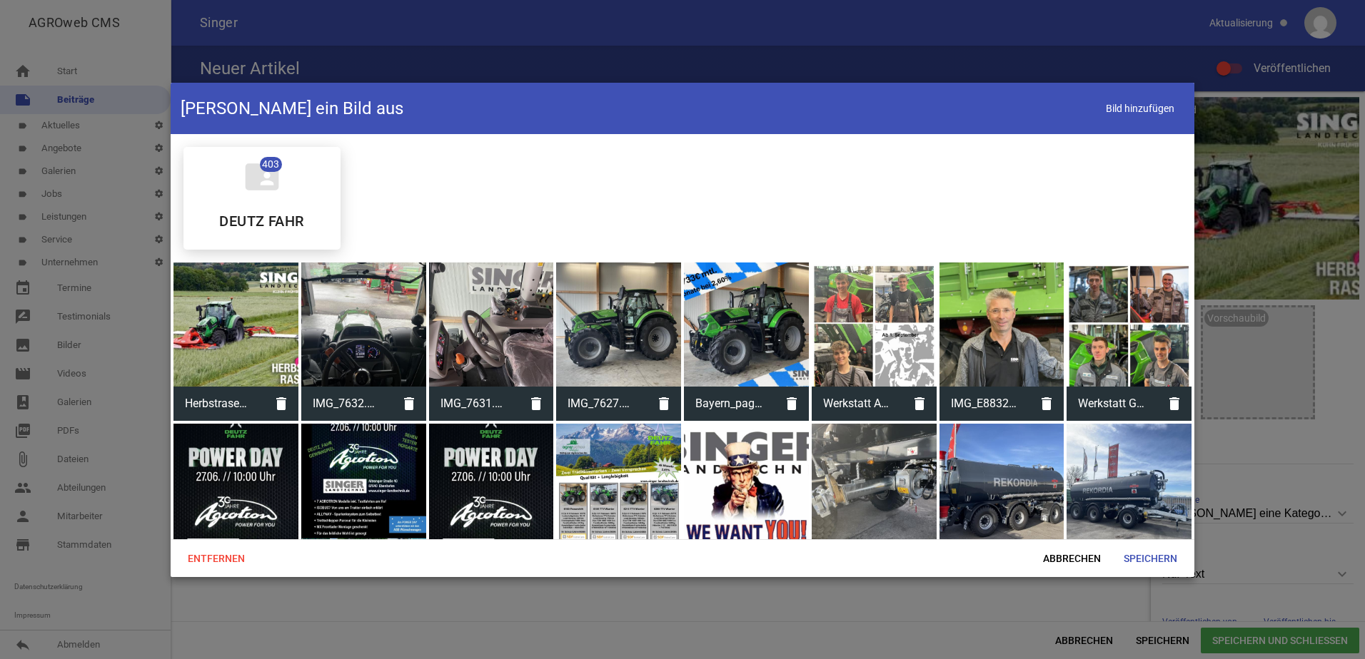
drag, startPoint x: 231, startPoint y: 307, endPoint x: 354, endPoint y: 323, distance: 123.8
click at [231, 307] on div at bounding box center [235, 325] width 125 height 125
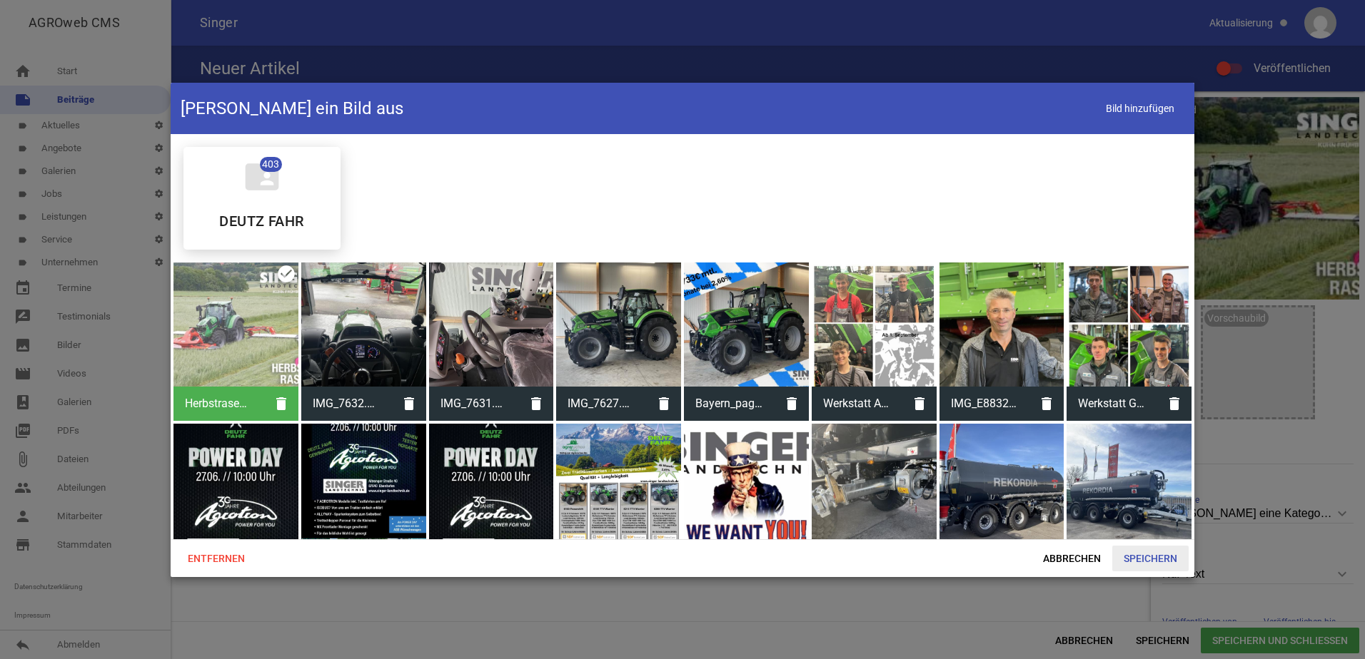
click at [1143, 547] on span "Speichern" at bounding box center [1150, 559] width 76 height 26
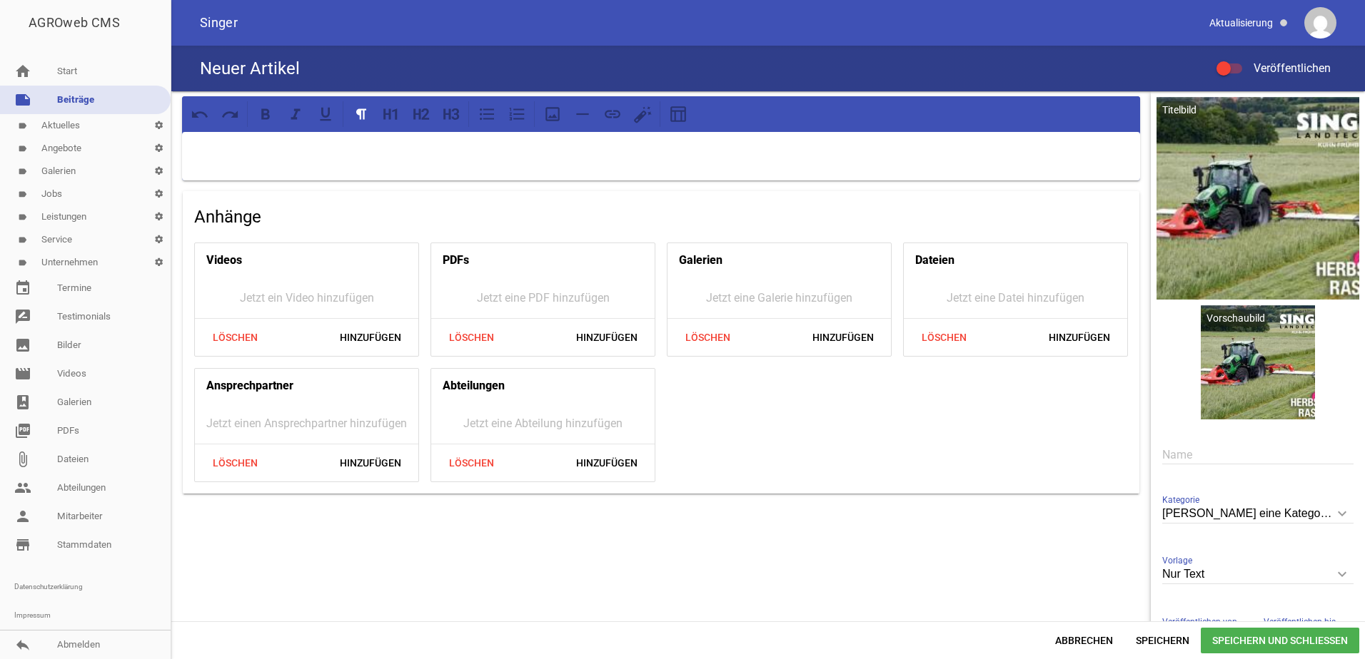
click at [1213, 507] on input "Wähle eine Kategorie aus" at bounding box center [1257, 514] width 191 height 19
click at [1227, 567] on li "Aktuelles" at bounding box center [1257, 557] width 191 height 34
type input "Aktuelles"
click at [1224, 70] on span at bounding box center [1223, 69] width 6 height 6
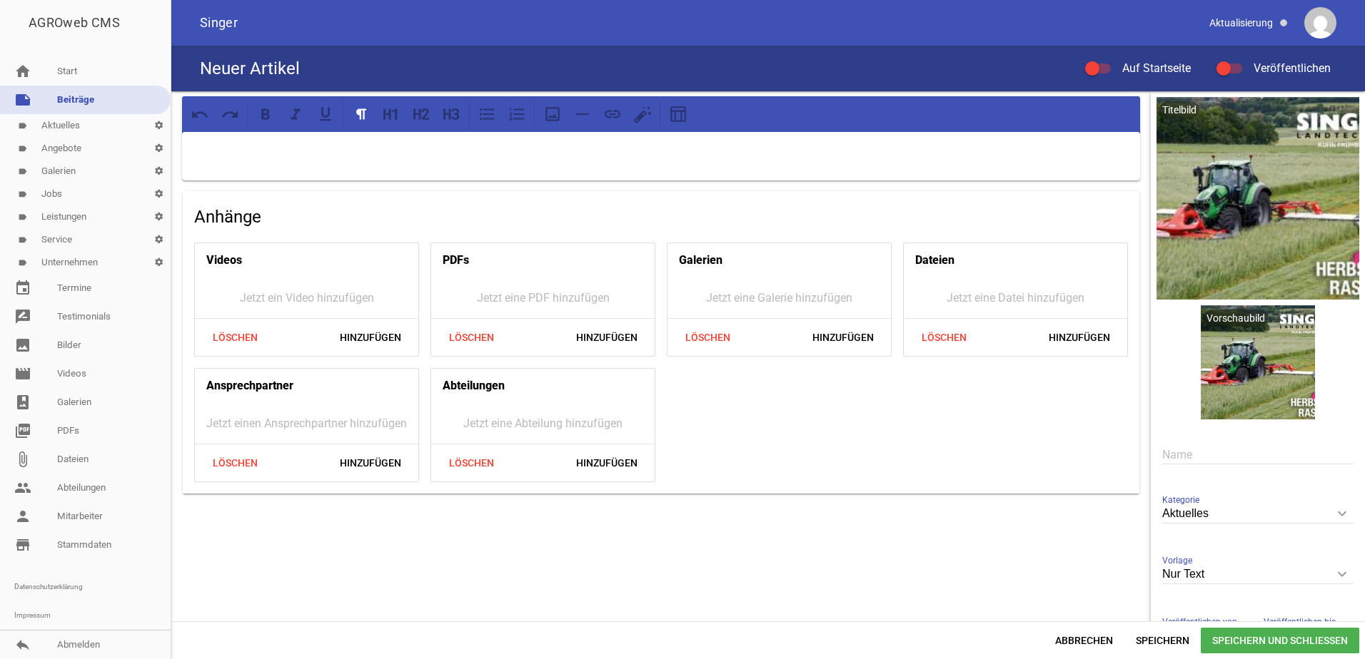
click at [1236, 60] on input "Veröffentlichen" at bounding box center [1236, 60] width 0 height 0
click at [1101, 67] on div at bounding box center [1098, 69] width 26 height 10
click at [1105, 60] on input "Auf Startseite" at bounding box center [1105, 60] width 0 height 0
click at [1210, 449] on input "text" at bounding box center [1257, 454] width 191 height 19
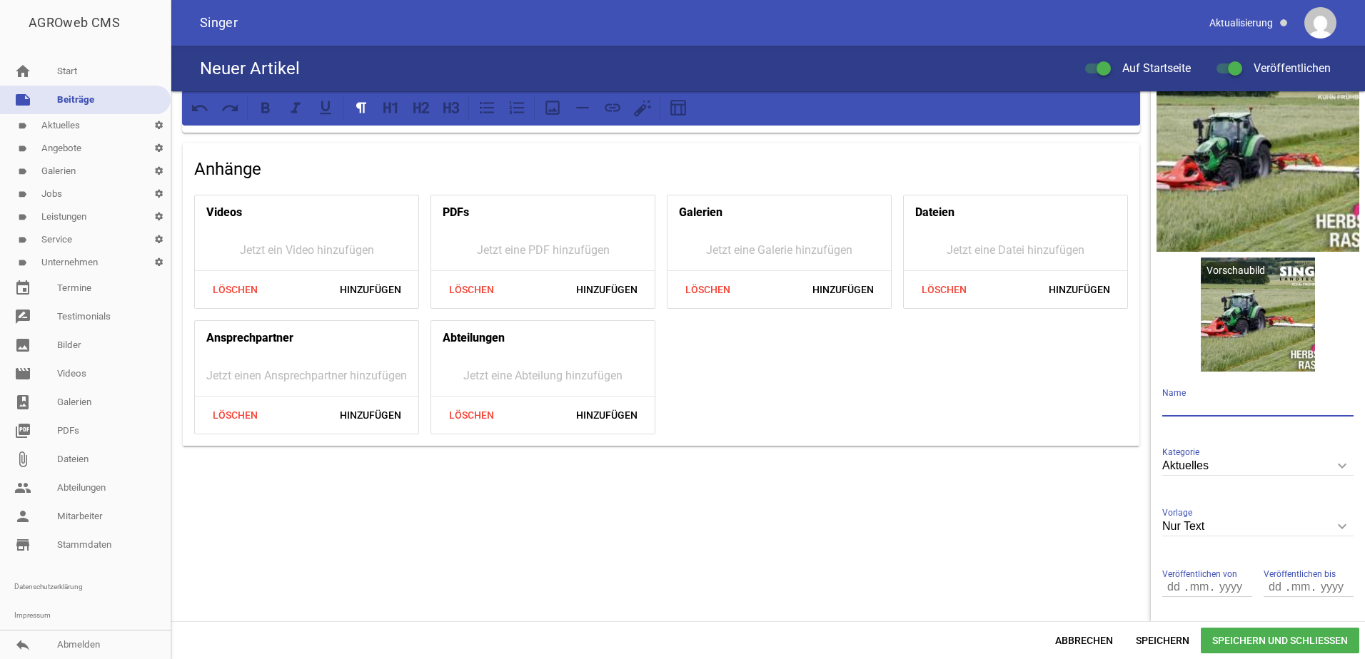
scroll to position [71, 0]
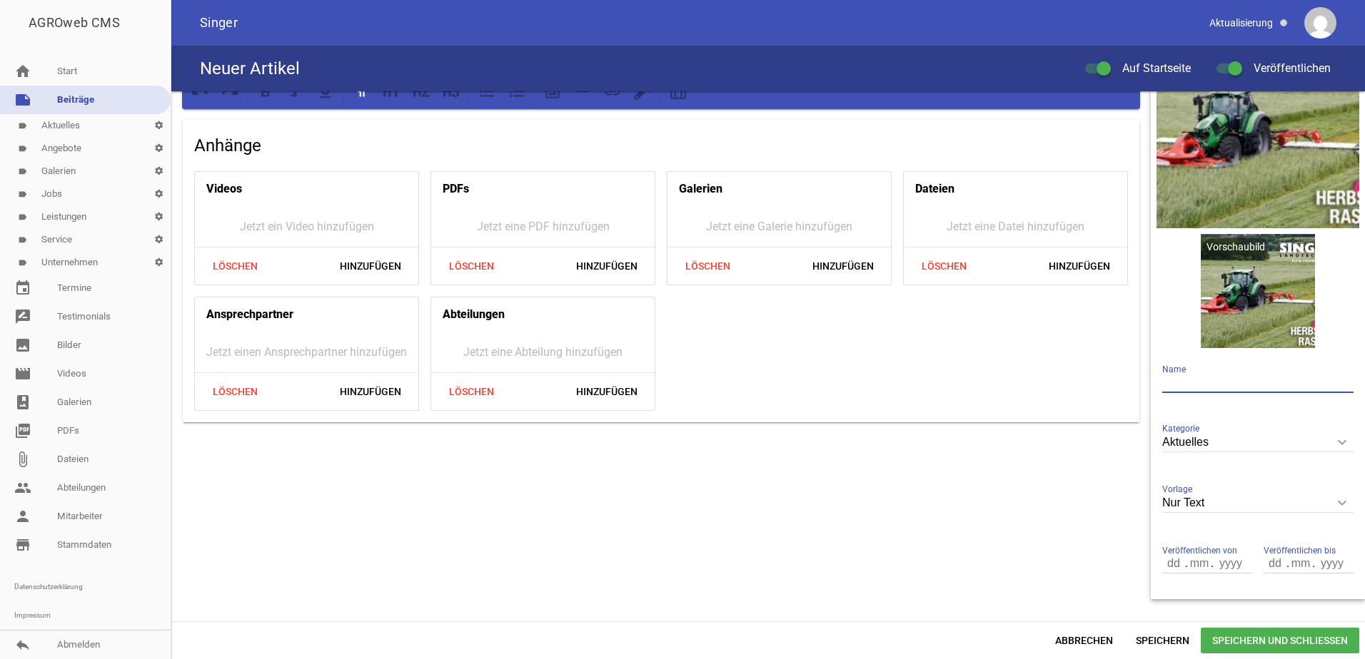
click at [1247, 495] on input "Nur Text" at bounding box center [1257, 503] width 191 height 19
click at [1225, 562] on li "1 Bild" at bounding box center [1257, 570] width 191 height 34
type input "1 Bild"
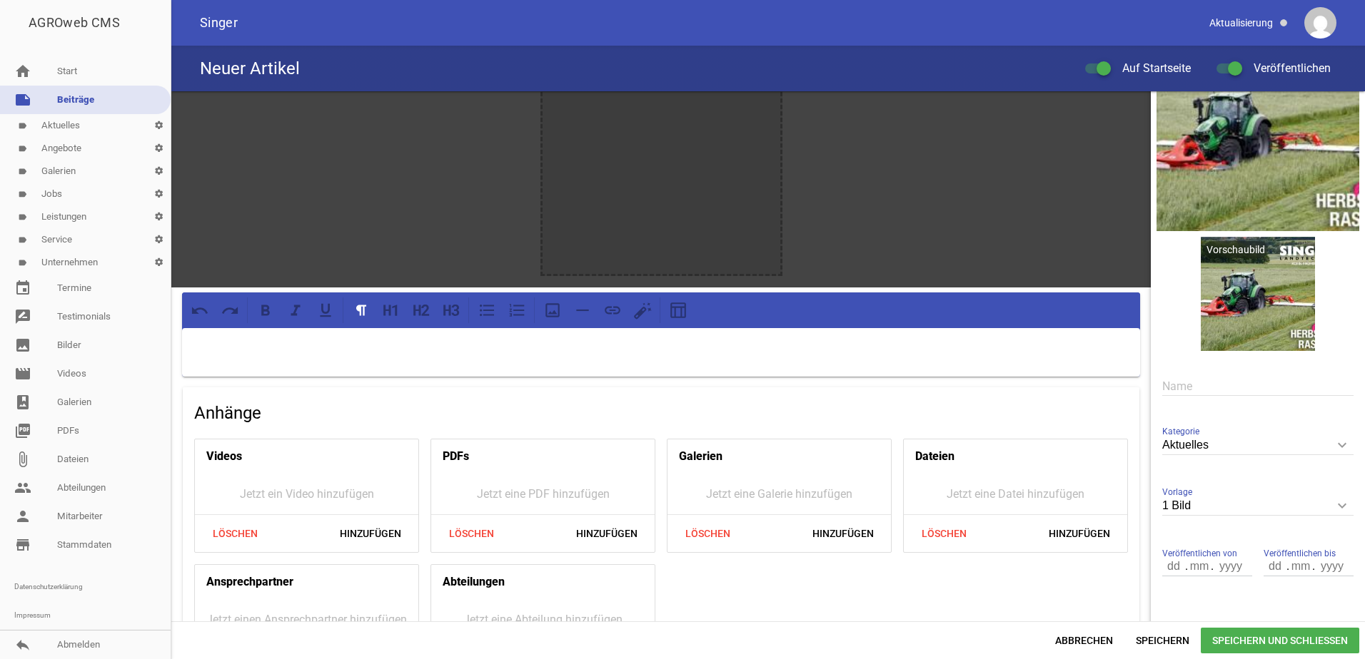
scroll to position [0, 0]
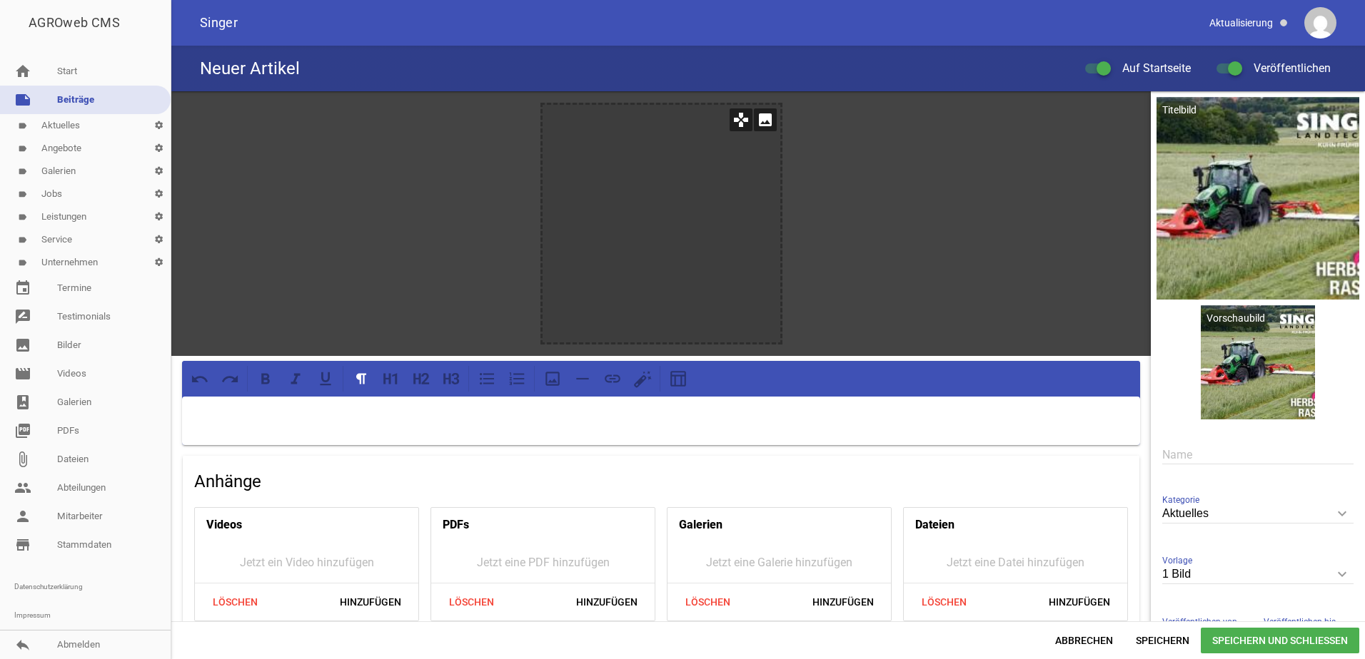
click at [758, 122] on icon "image" at bounding box center [765, 119] width 23 height 23
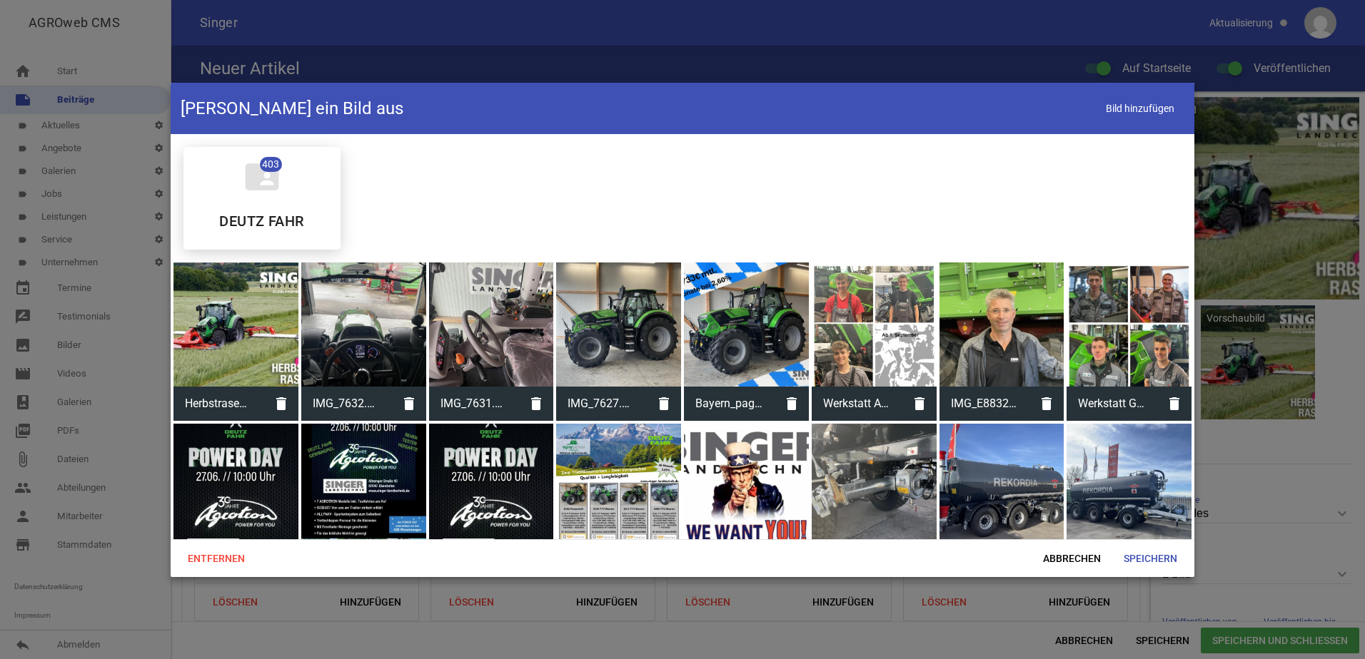
click at [268, 293] on div at bounding box center [235, 325] width 125 height 125
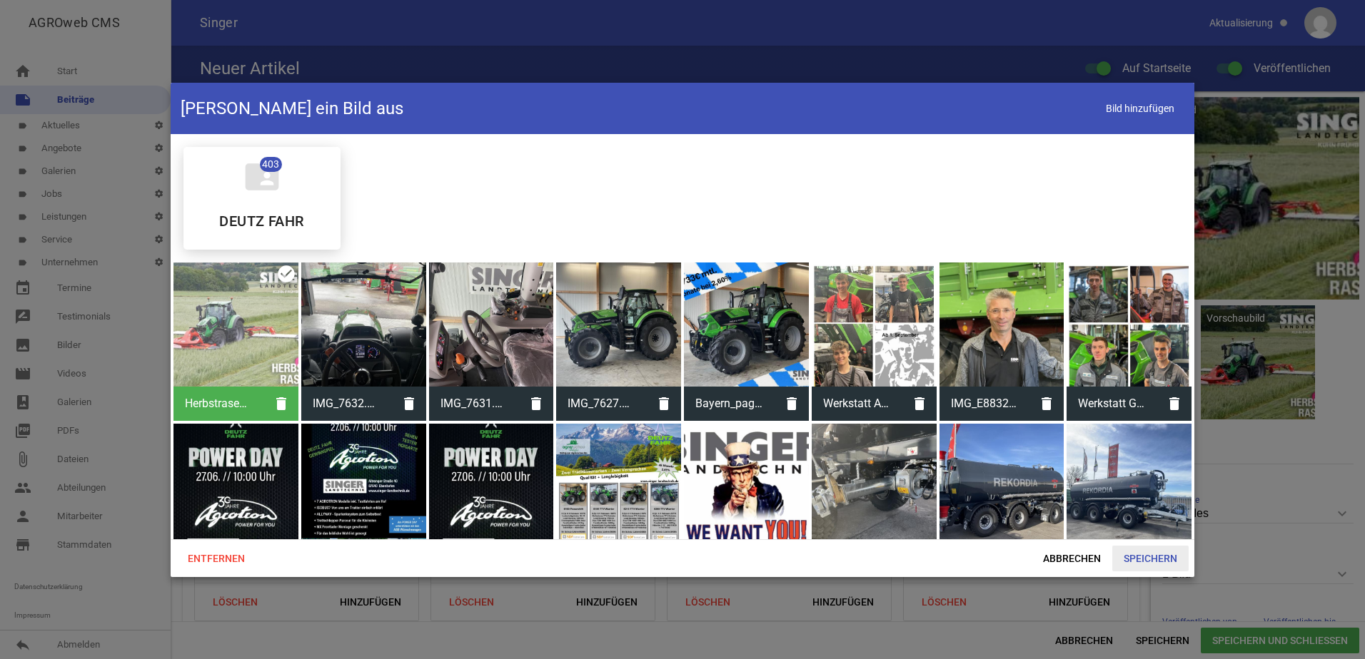
click at [1147, 555] on span "Speichern" at bounding box center [1150, 559] width 76 height 26
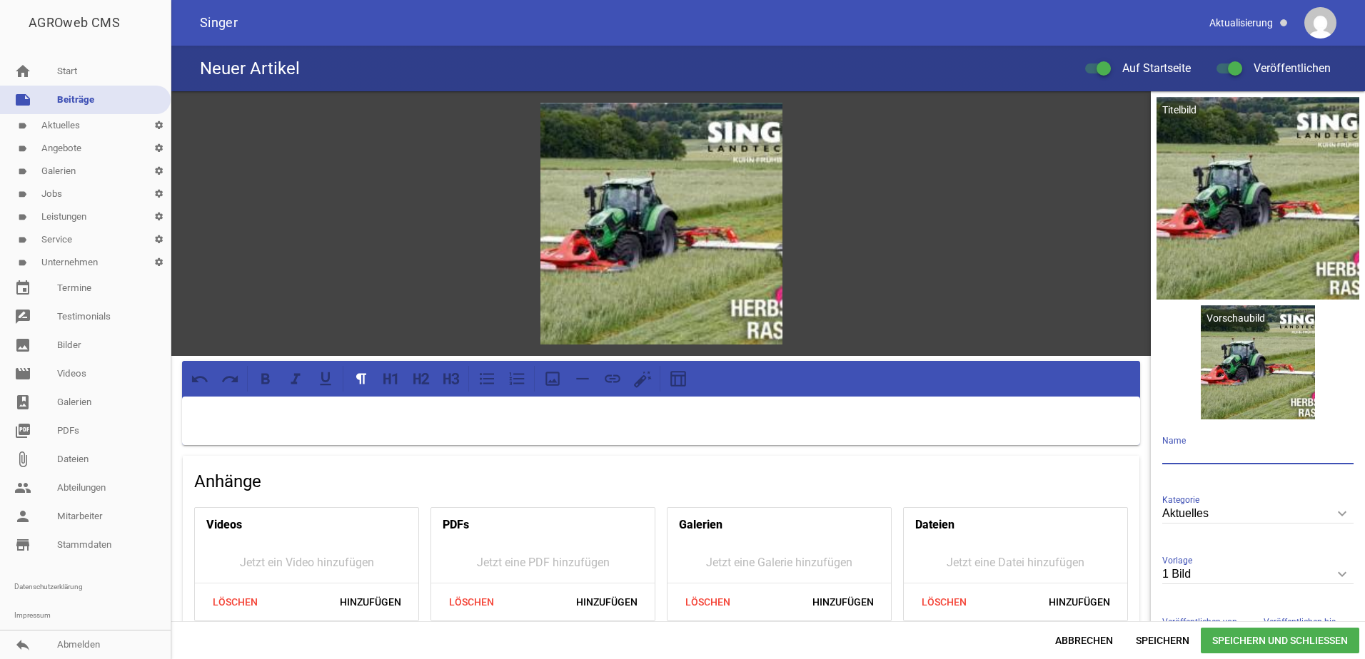
click at [1176, 458] on input "text" at bounding box center [1257, 454] width 191 height 19
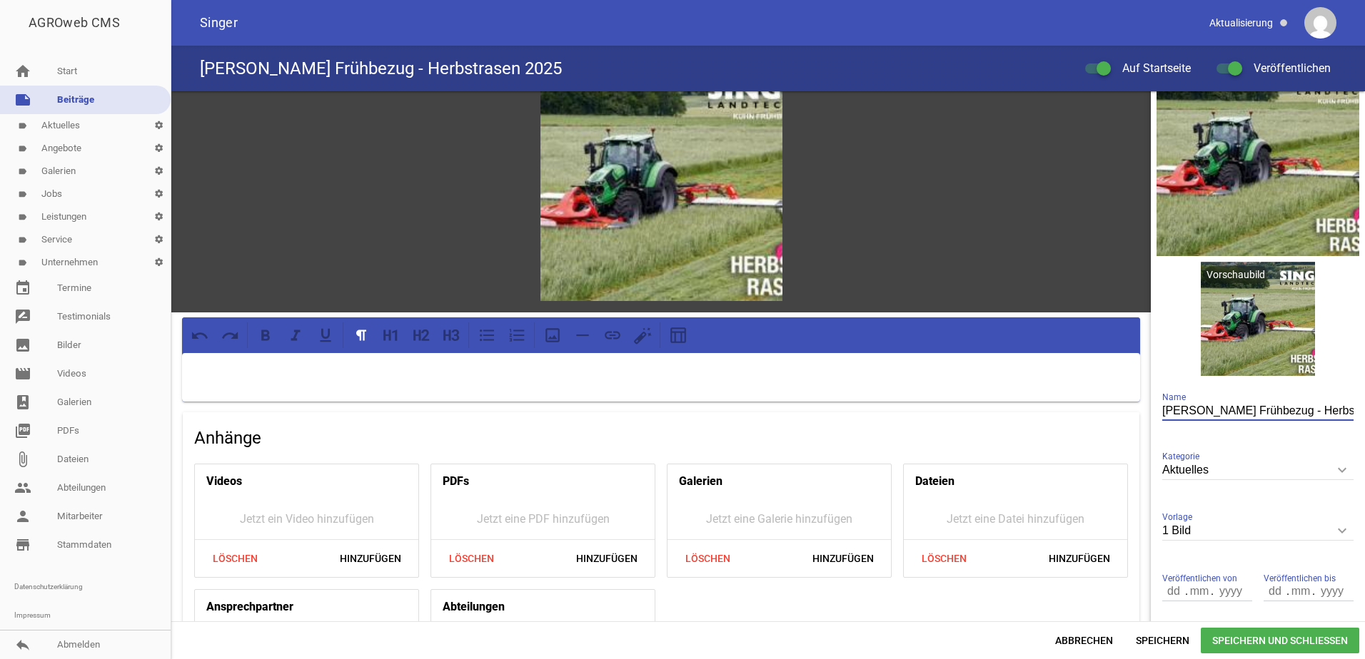
scroll to position [141, 0]
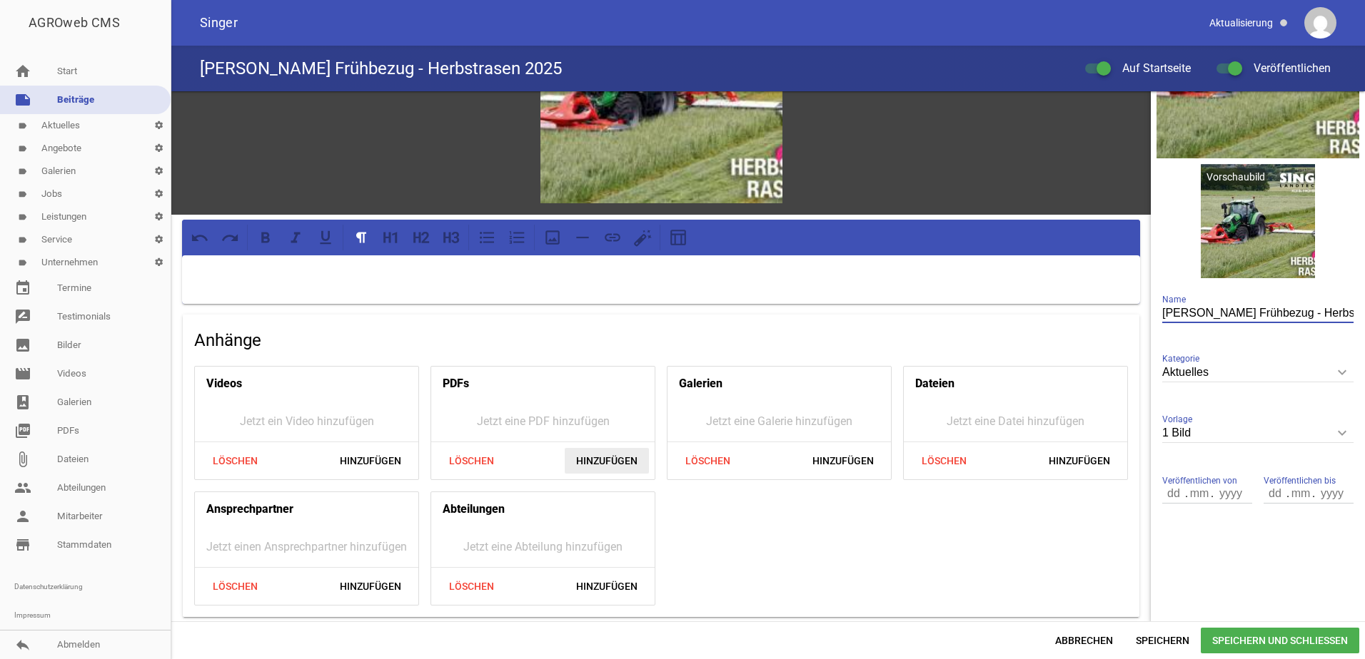
type input "Kuhn Frühbezug - Herbstrasen 2025"
click at [606, 461] on span "Hinzufügen" at bounding box center [607, 461] width 84 height 26
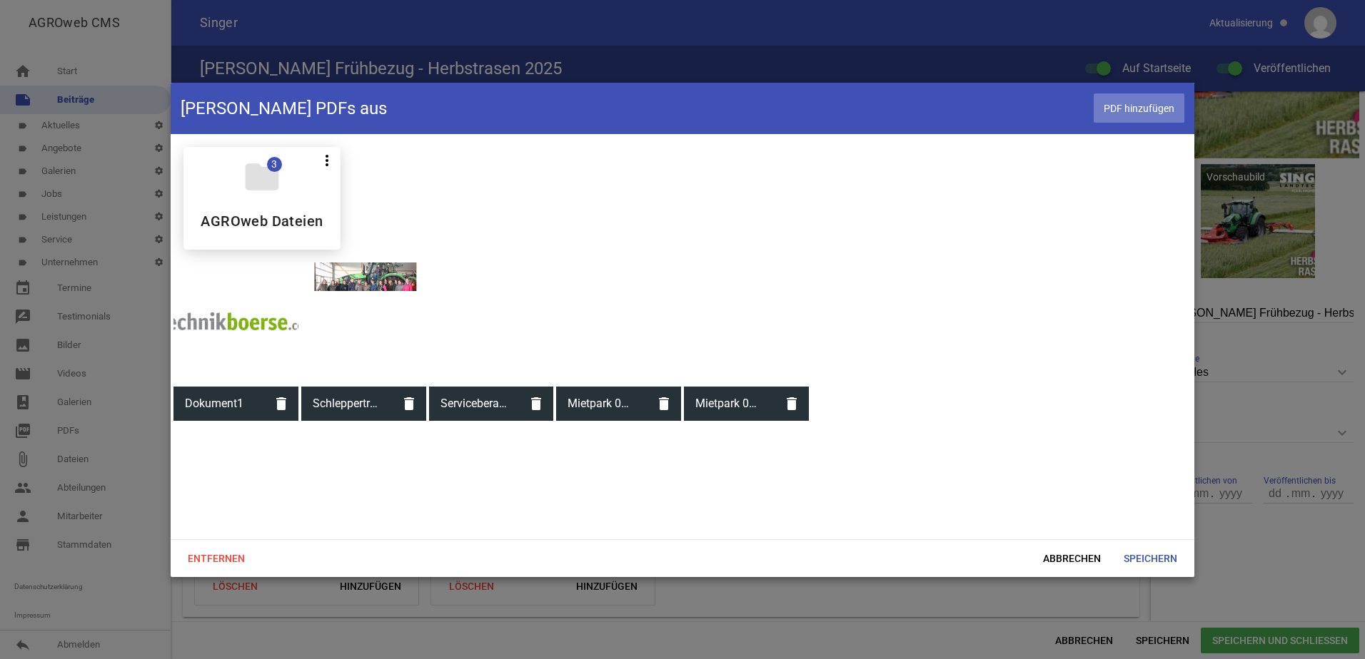
click at [1128, 111] on span "PDF hinzufügen" at bounding box center [1138, 107] width 91 height 29
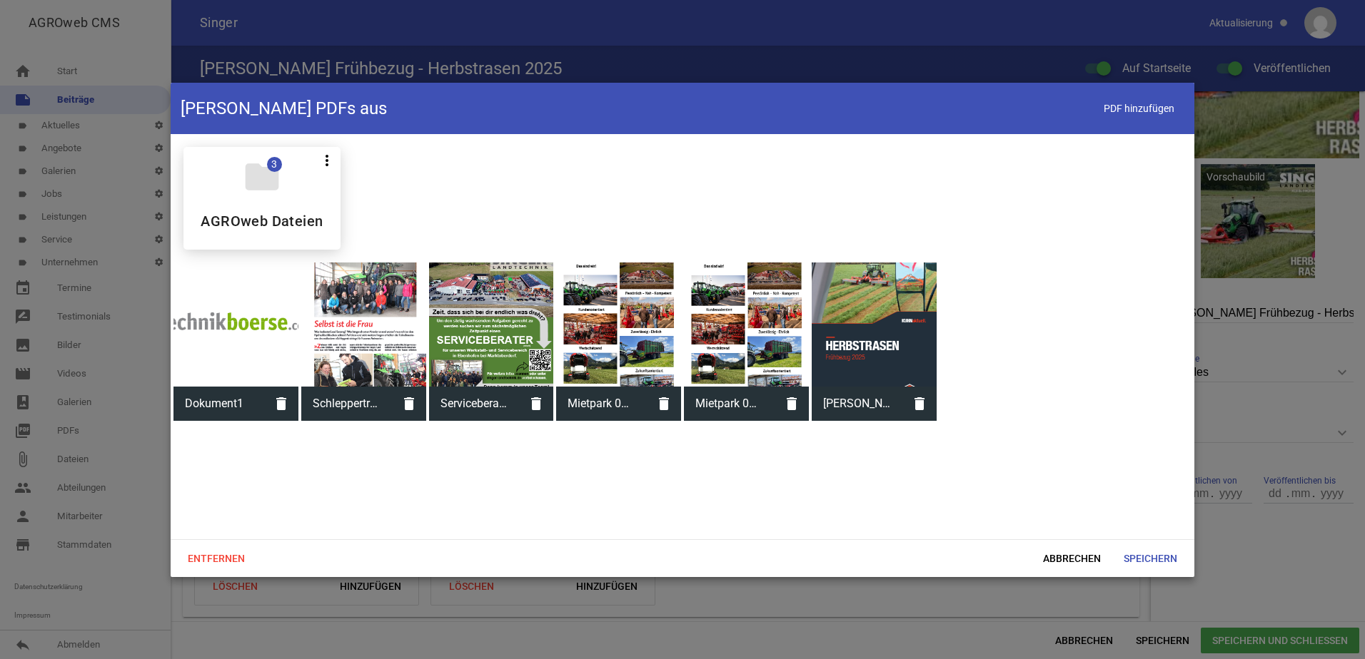
click at [854, 385] on span "Kuhn Frühbezug 2025 - Herbstrasen" at bounding box center [856, 403] width 91 height 37
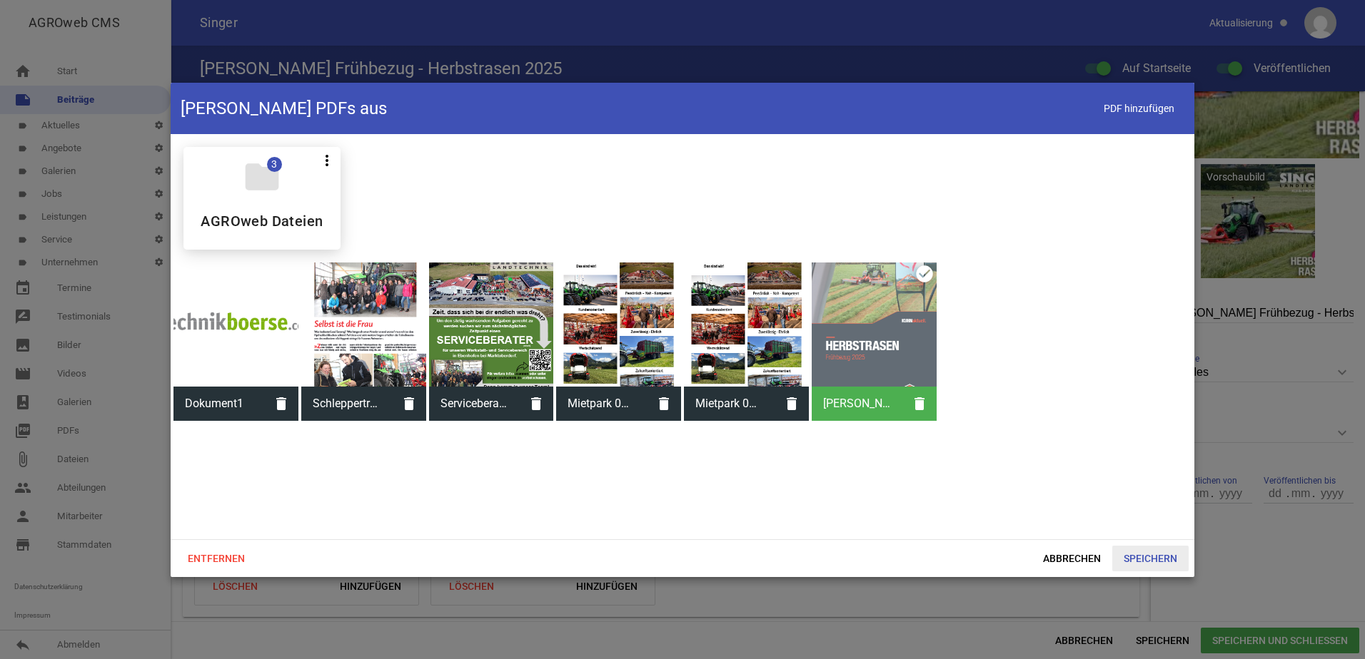
click at [1148, 547] on span "Speichern" at bounding box center [1150, 559] width 76 height 26
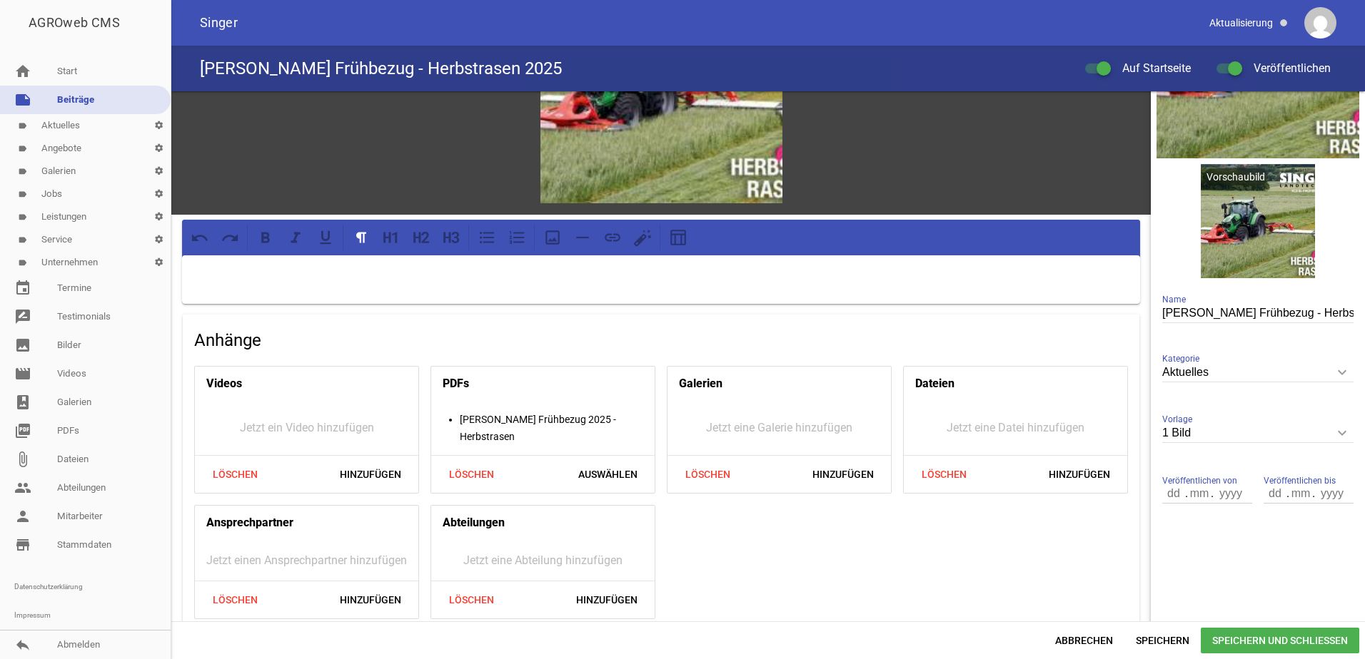
click at [1232, 633] on span "Speichern und Schließen" at bounding box center [1279, 641] width 158 height 26
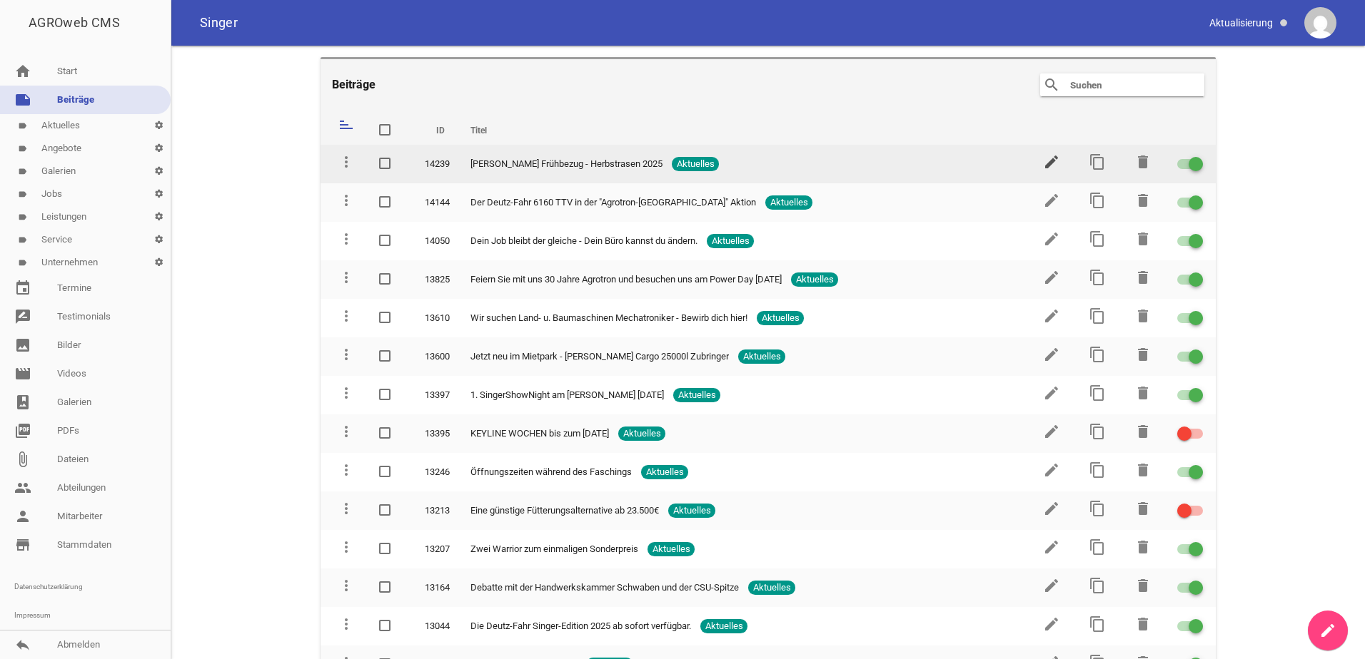
click at [1045, 166] on icon "edit" at bounding box center [1051, 161] width 17 height 17
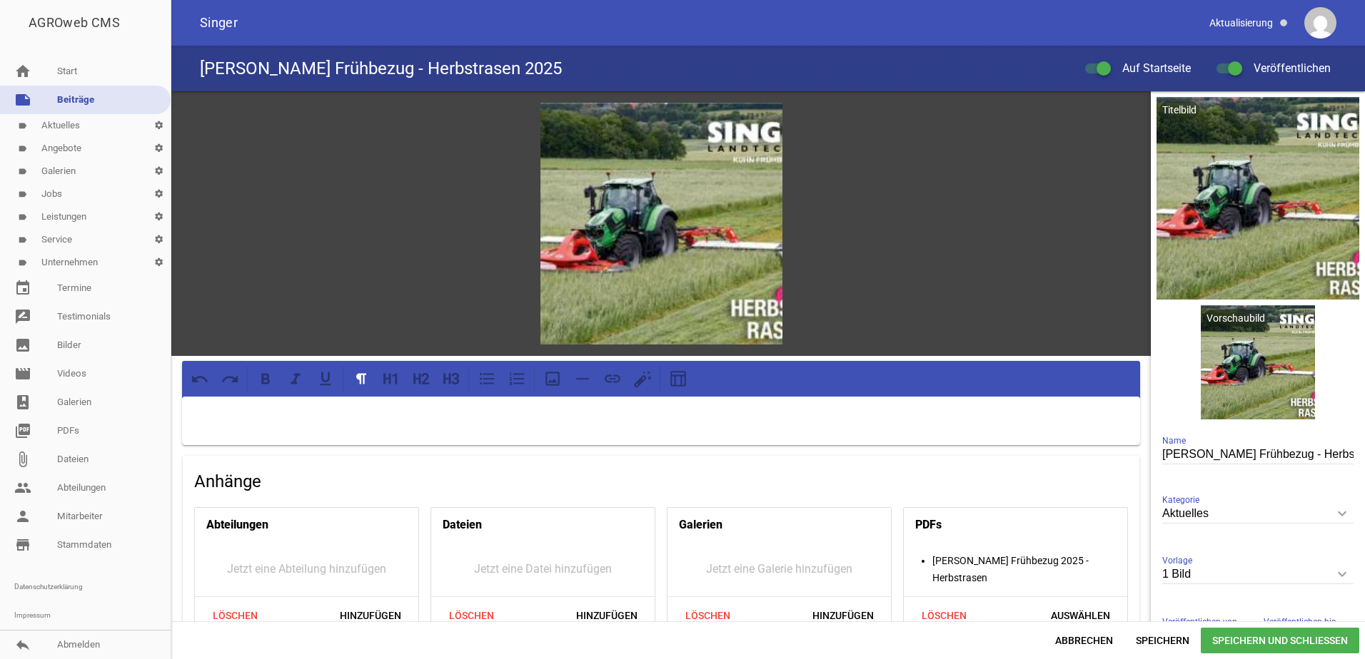
click at [514, 430] on div at bounding box center [661, 421] width 958 height 49
click at [1297, 646] on span "Speichern und Schließen" at bounding box center [1279, 641] width 158 height 26
